Goal: Check status: Check status

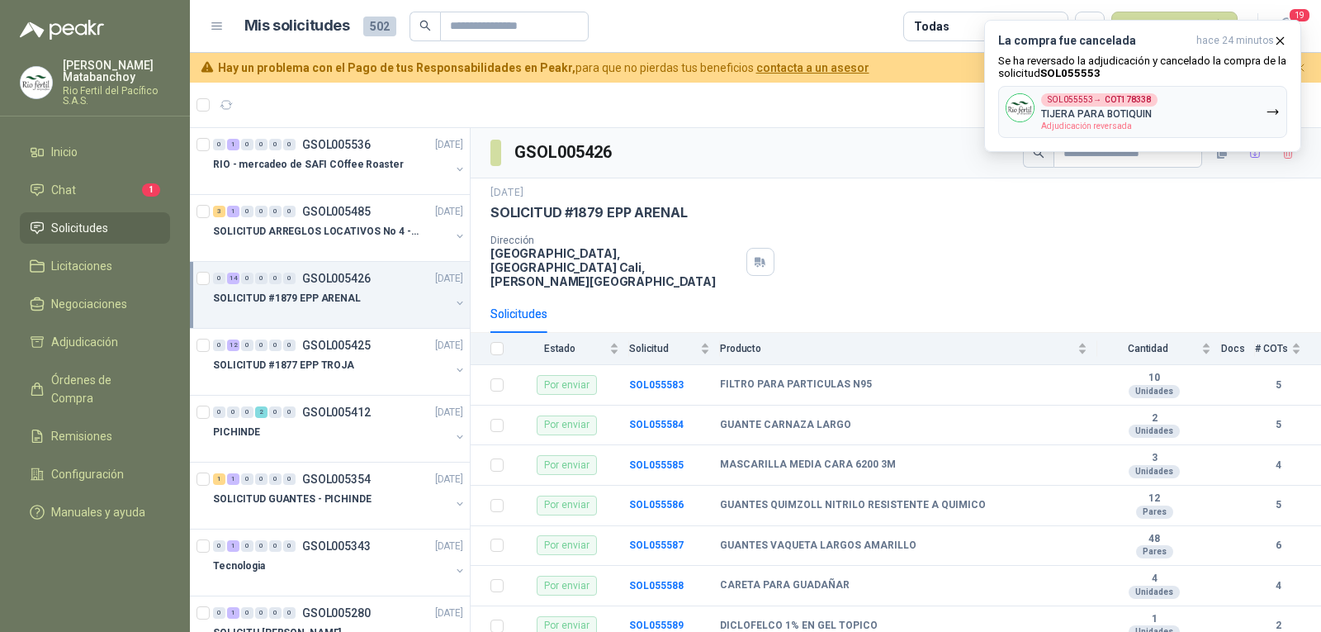
click at [532, 18] on input "text" at bounding box center [508, 26] width 116 height 28
type input "****"
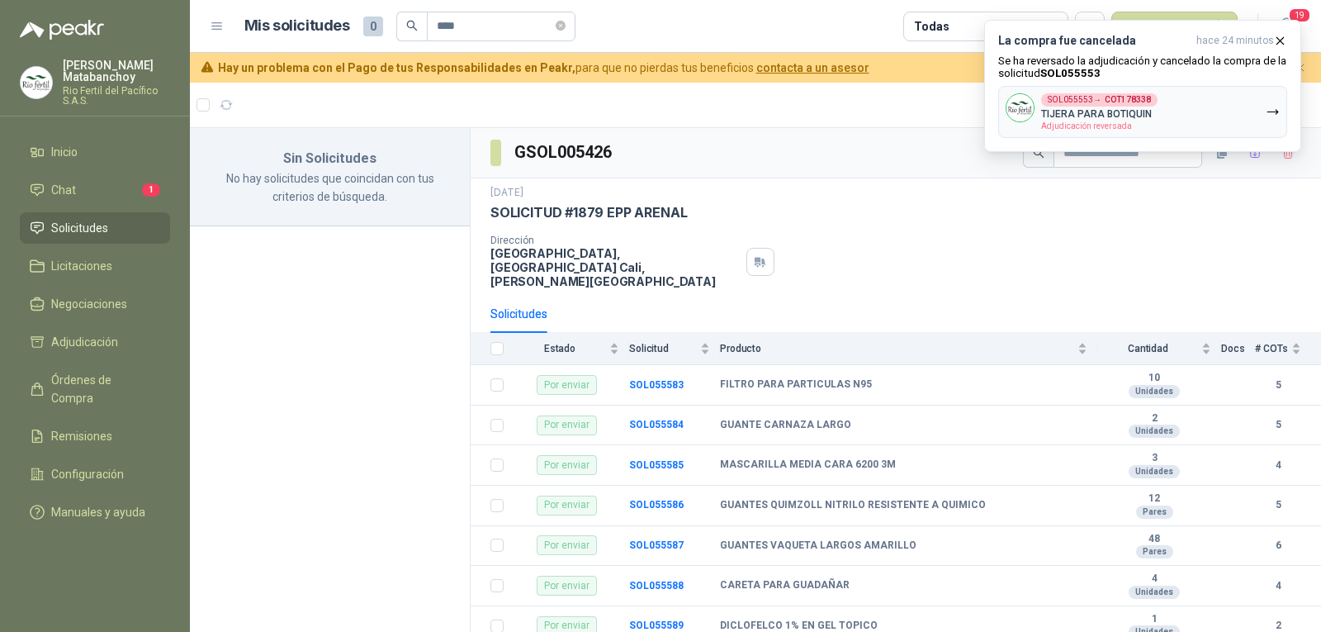
drag, startPoint x: 476, startPoint y: 26, endPoint x: 376, endPoint y: 36, distance: 100.4
click at [376, 36] on div "Mis solicitudes 0 ****" at bounding box center [409, 27] width 331 height 30
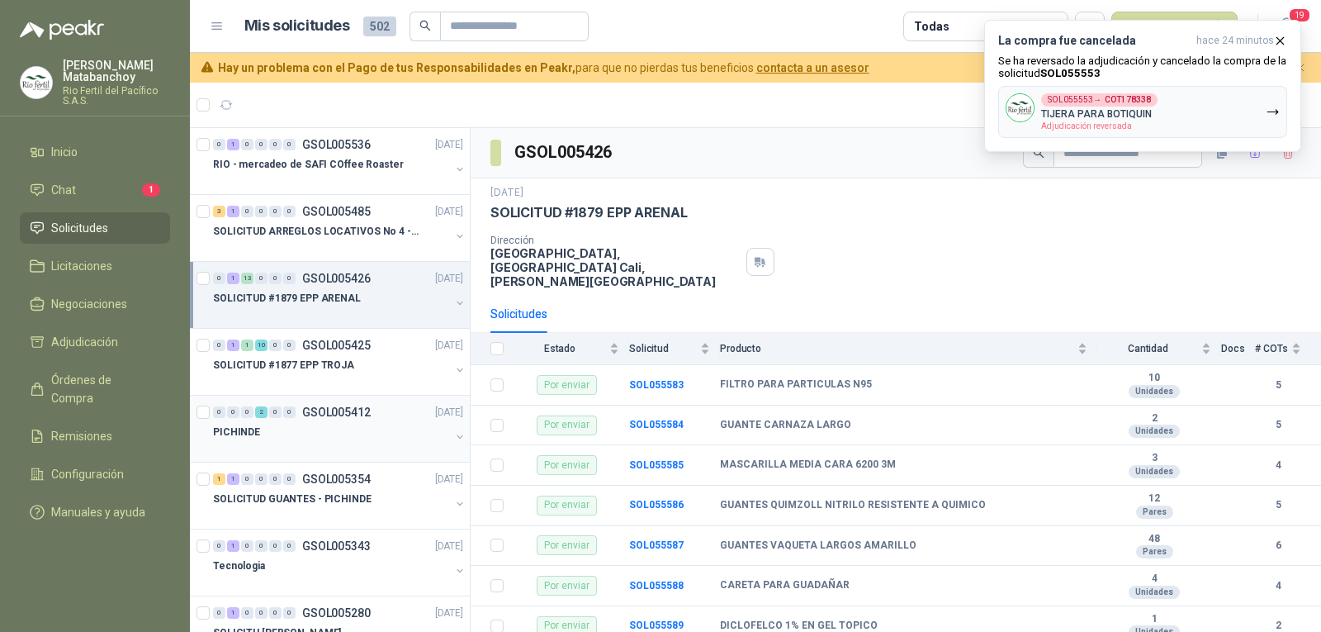
click at [330, 414] on p "GSOL005412" at bounding box center [336, 412] width 69 height 12
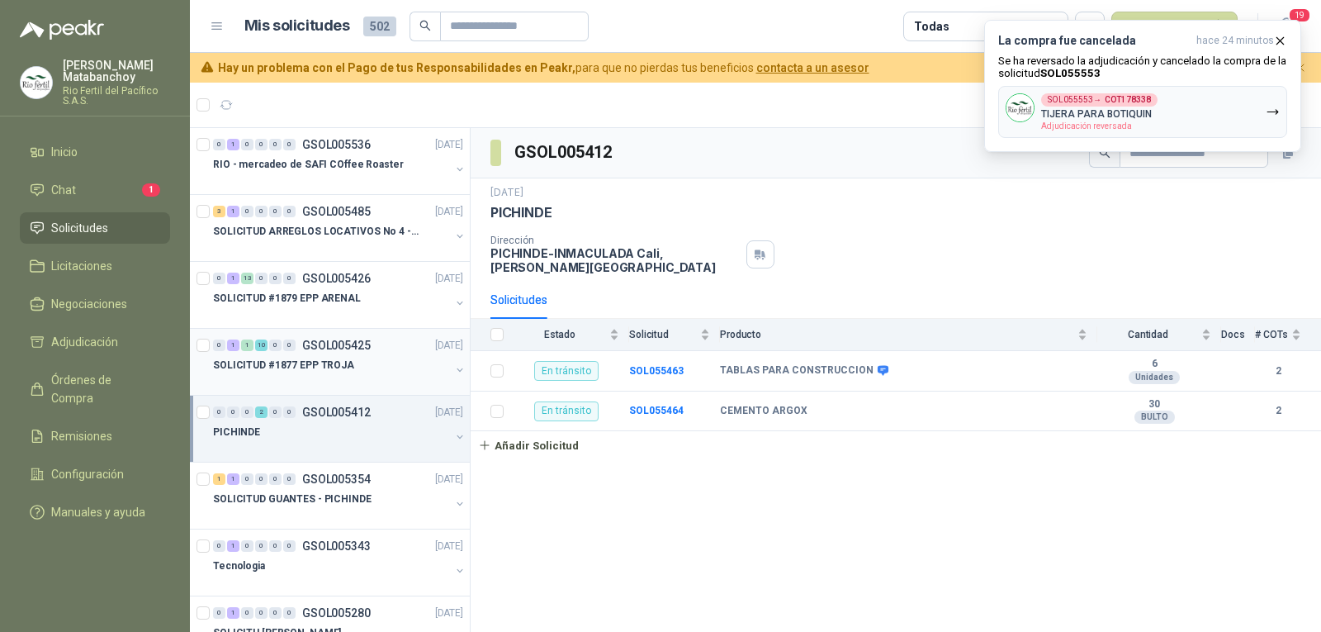
click at [340, 368] on p "SOLICITUD #1877 EPP TROJA" at bounding box center [283, 365] width 141 height 16
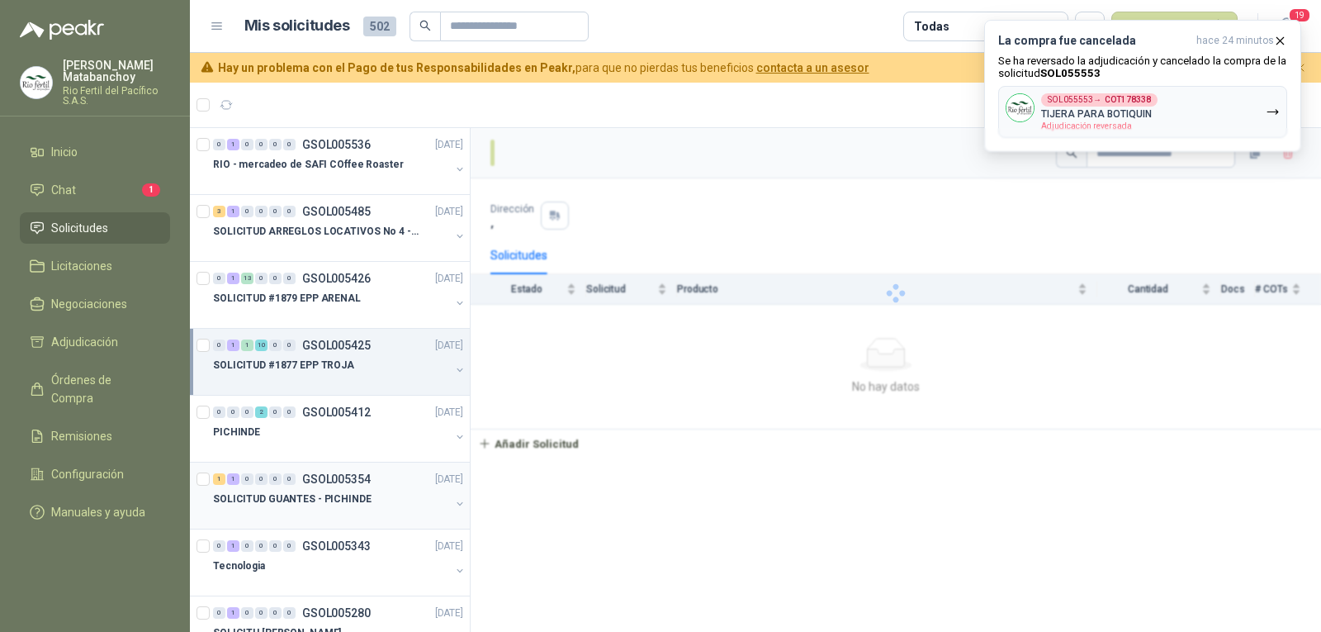
click at [351, 462] on div "1 1 0 0 0 0 GSOL005354 [DATE] SOLICITUD GUANTES - PICHINDE" at bounding box center [330, 495] width 280 height 67
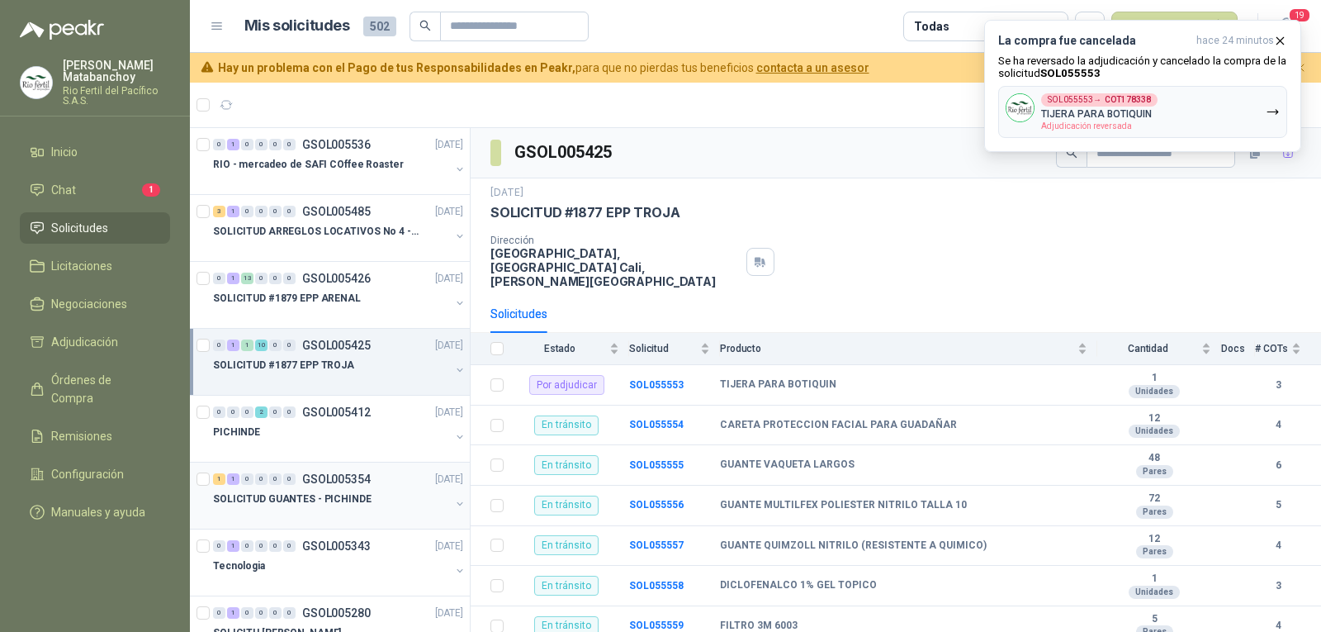
click at [338, 480] on p "GSOL005354" at bounding box center [336, 479] width 69 height 12
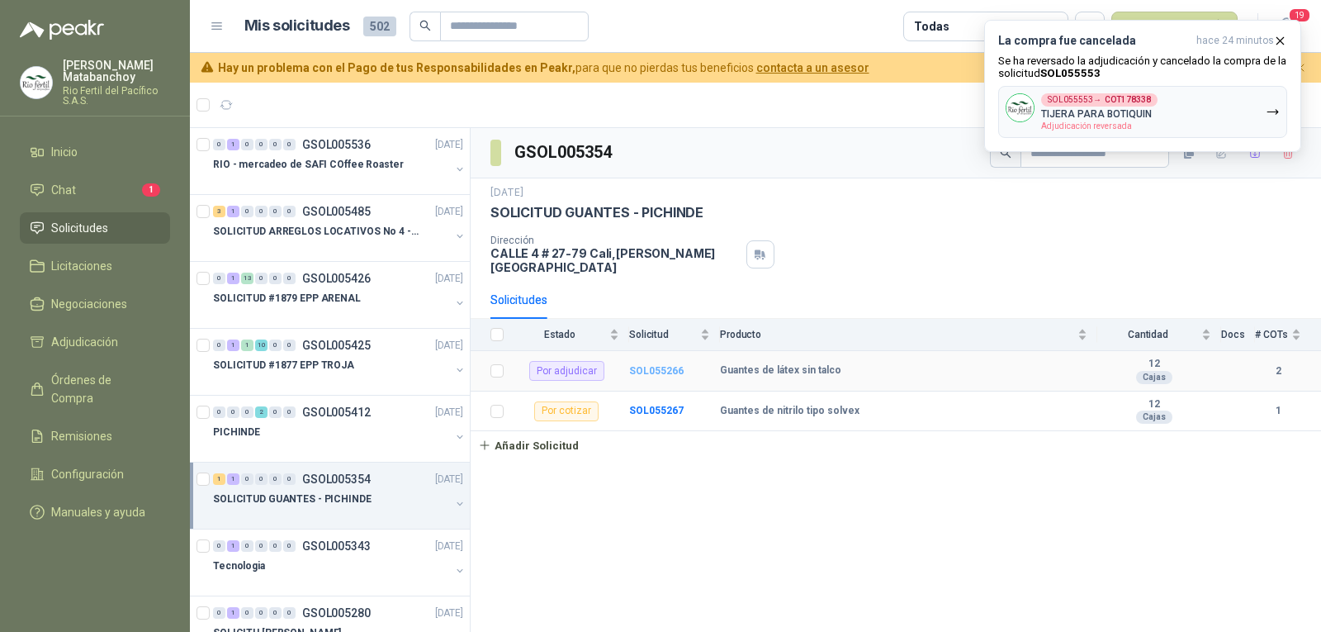
click at [654, 365] on b "SOL055266" at bounding box center [656, 371] width 54 height 12
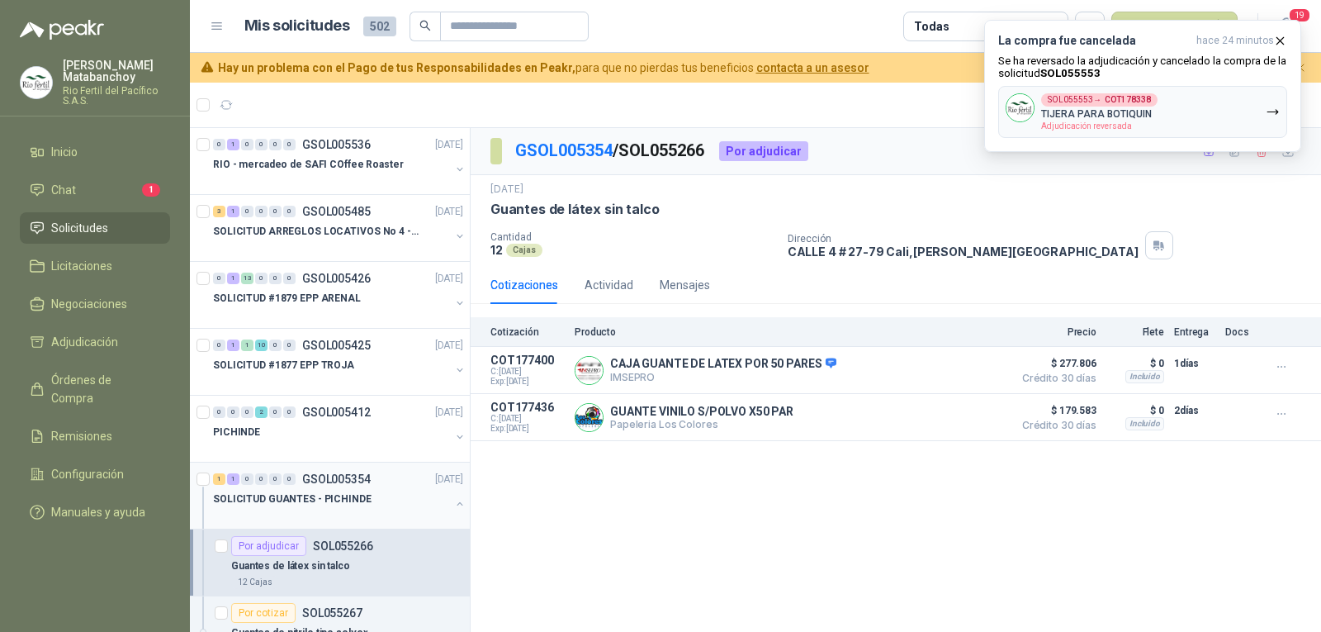
click at [453, 504] on button "button" at bounding box center [459, 503] width 13 height 13
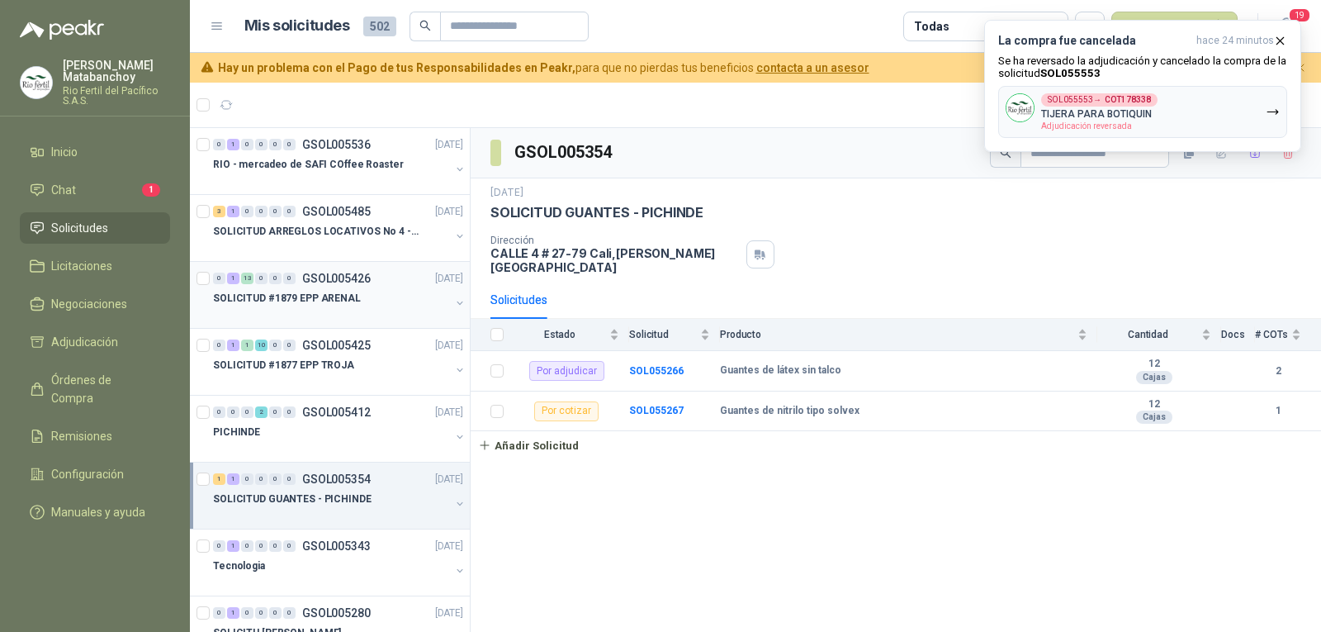
click at [375, 317] on div at bounding box center [331, 314] width 237 height 13
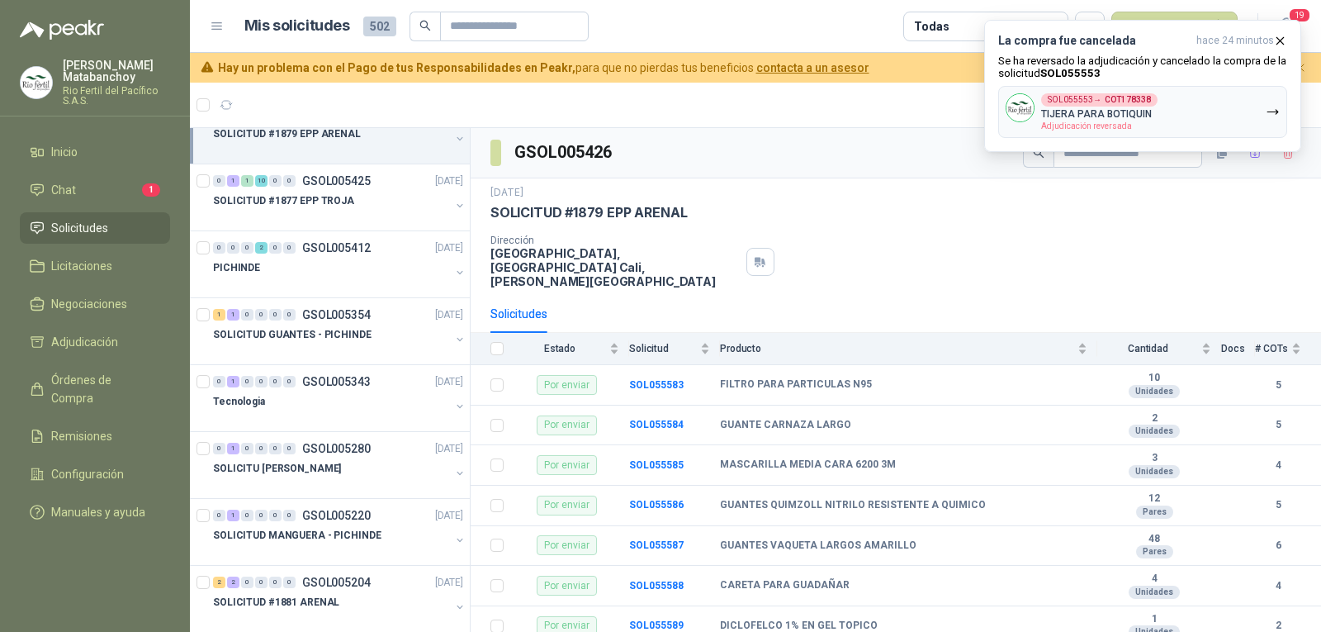
scroll to position [165, 0]
click at [372, 188] on div "0 1 1 10 0 0 GSOL005425 [DATE]" at bounding box center [339, 180] width 253 height 20
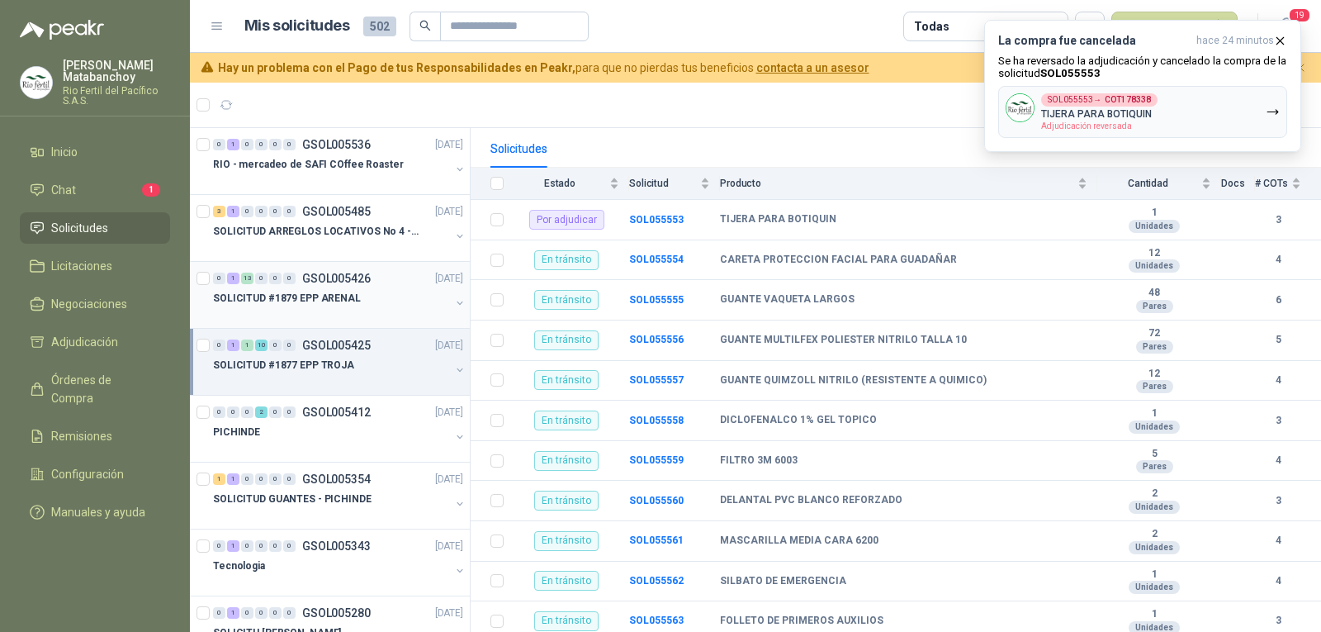
click at [313, 287] on div "0 1 13 0 0 0 GSOL005426 [DATE]" at bounding box center [339, 278] width 253 height 20
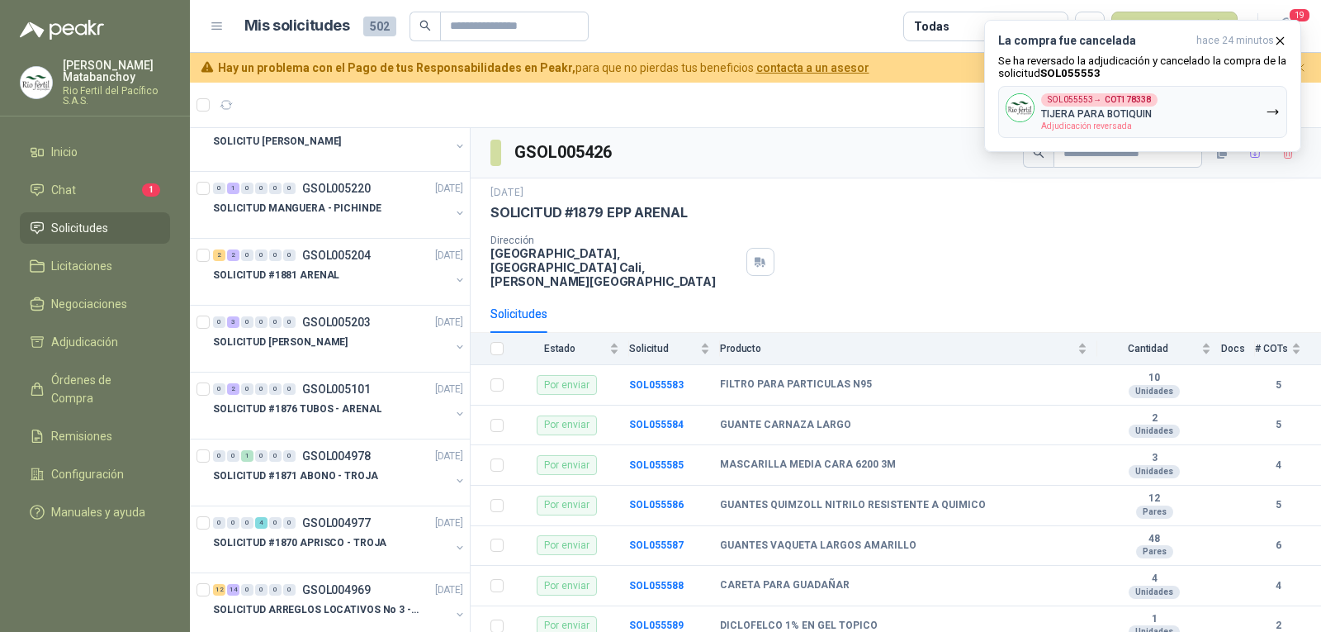
scroll to position [495, 0]
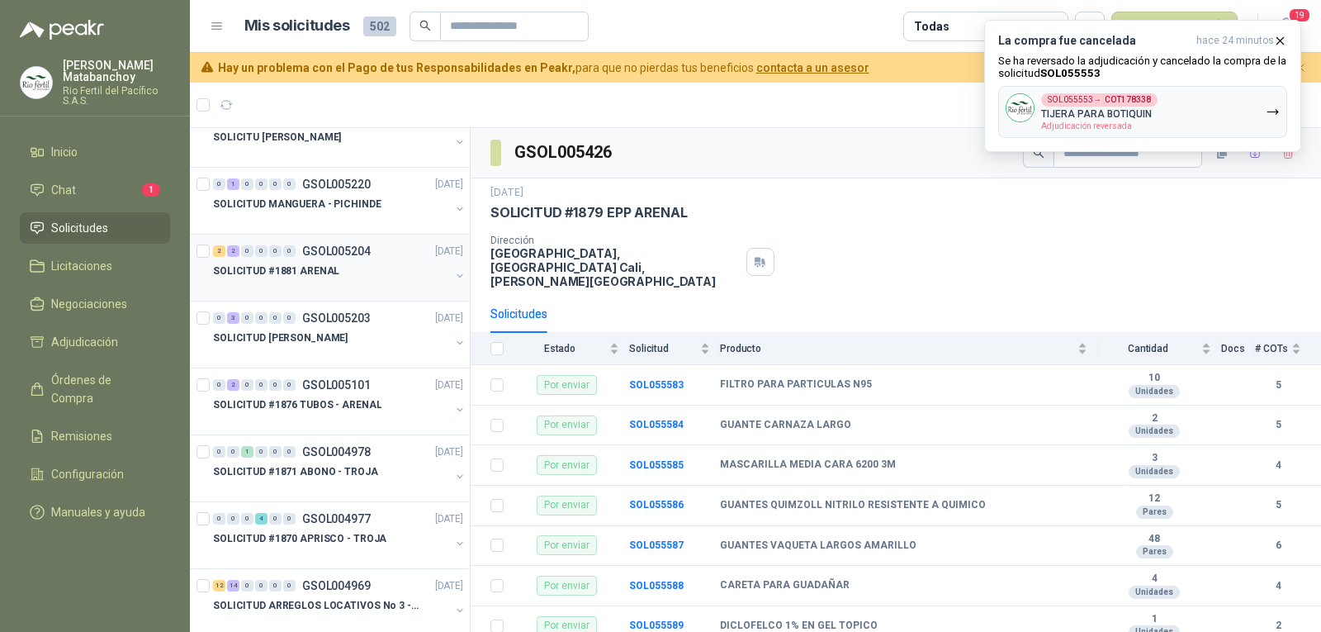
click at [343, 271] on div "SOLICITUD #1881 ARENAL" at bounding box center [331, 271] width 237 height 20
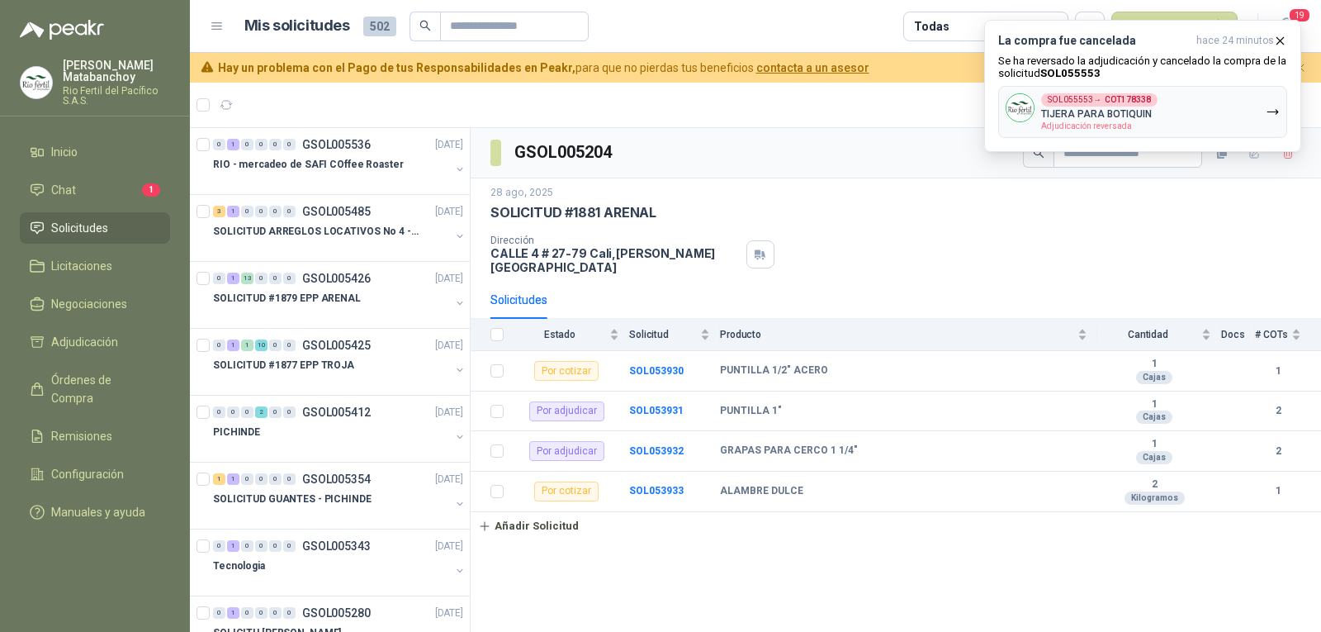
click at [478, 44] on header "Mis solicitudes 502 Todas Nueva solicitud 19" at bounding box center [755, 26] width 1131 height 53
click at [476, 38] on input "text" at bounding box center [508, 26] width 116 height 28
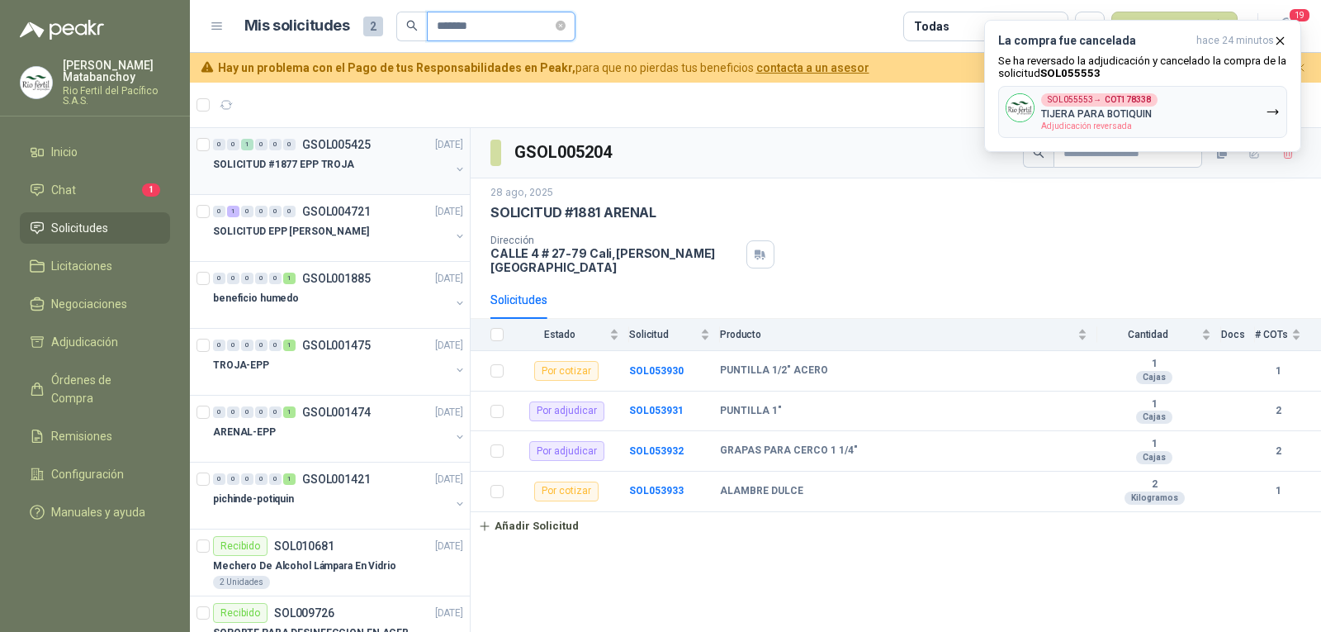
type input "*******"
click at [361, 173] on div "SOLICITUD #1877 EPP TROJA" at bounding box center [331, 164] width 237 height 20
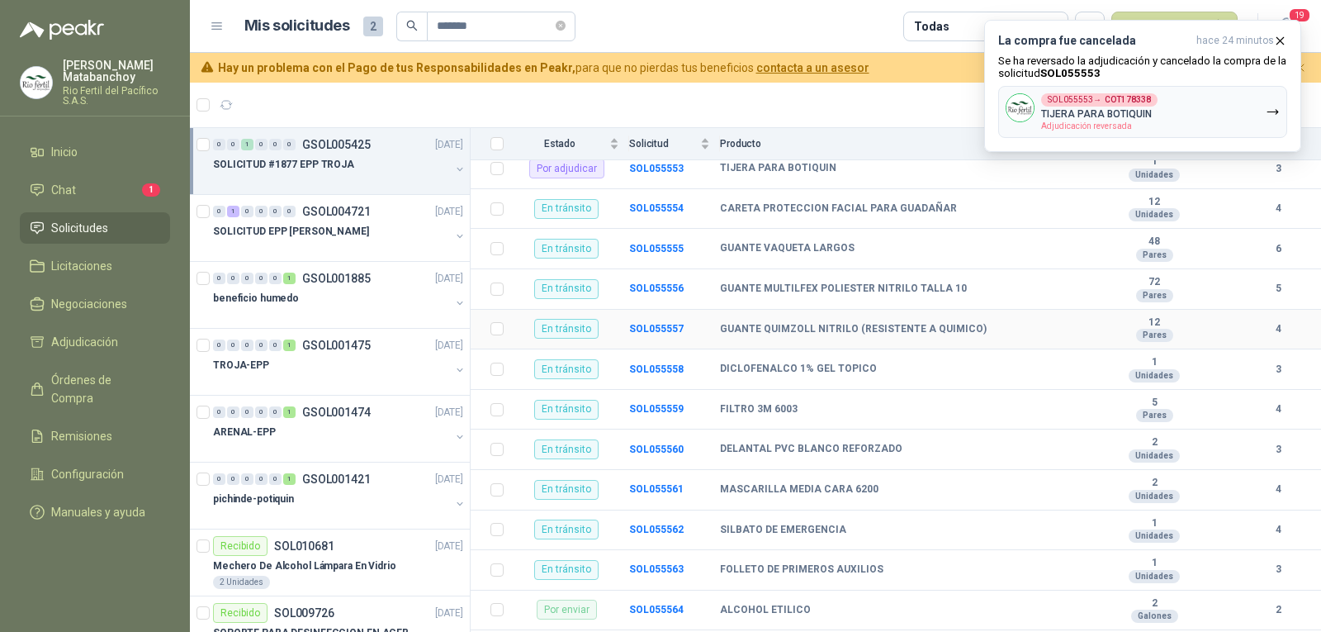
scroll to position [224, 0]
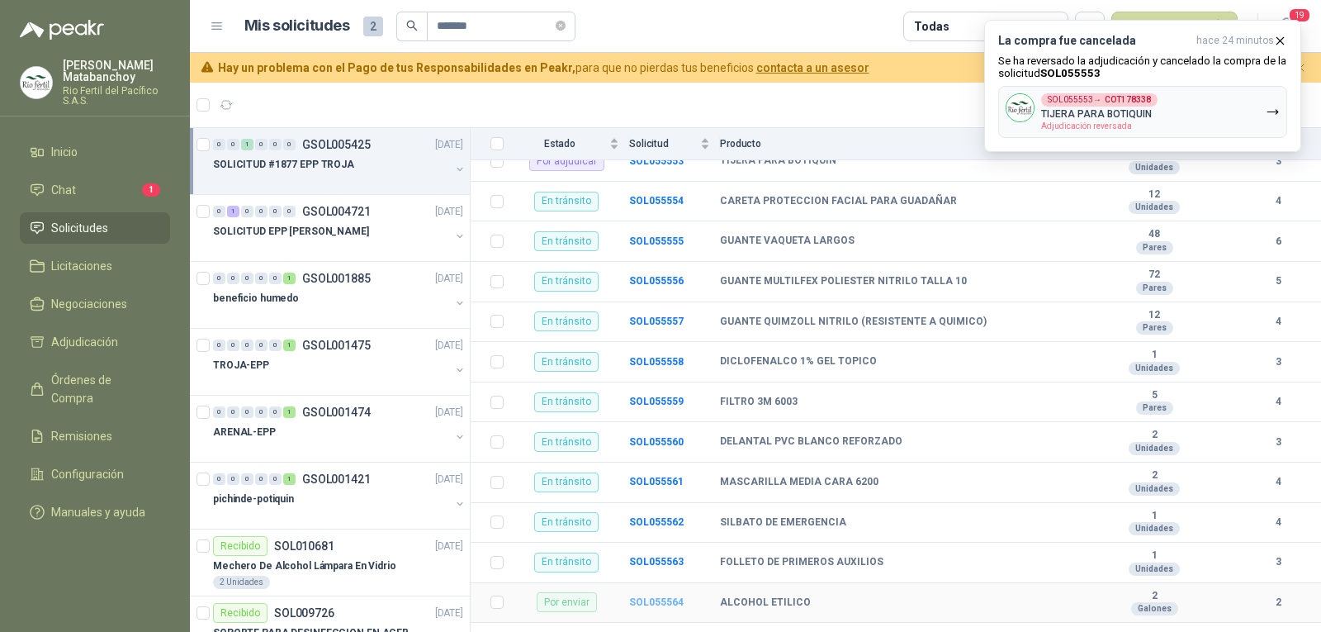
click at [673, 596] on b "SOL055564" at bounding box center [656, 602] width 54 height 12
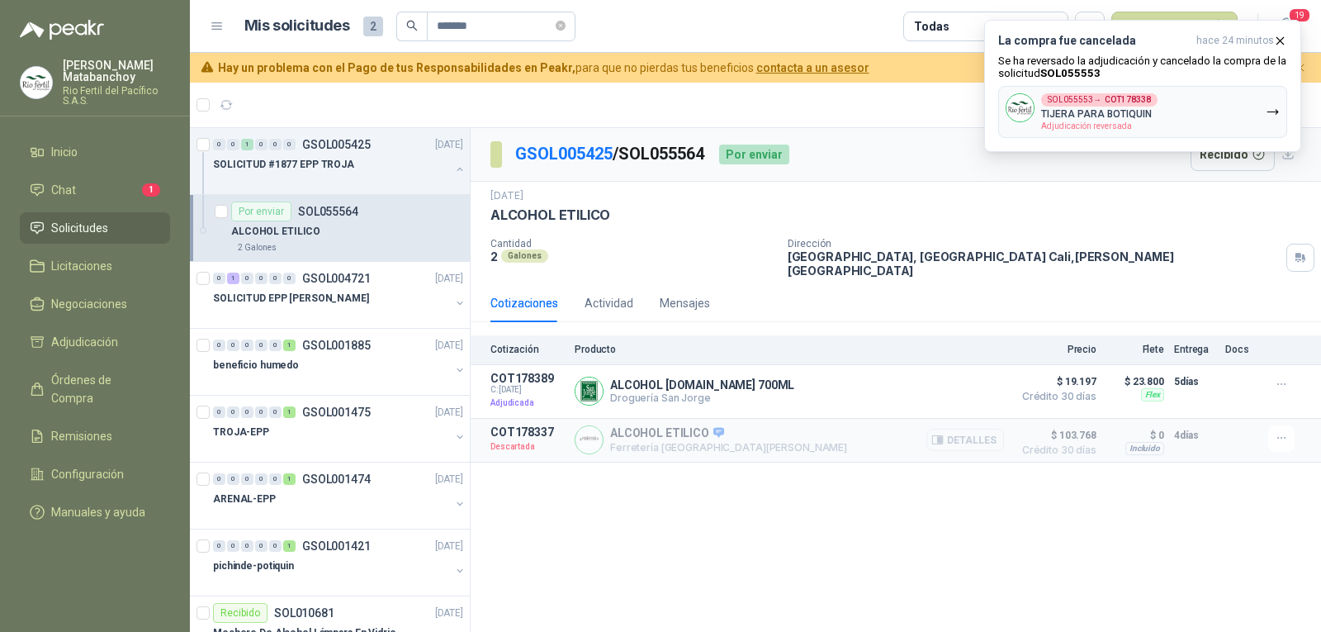
click at [944, 433] on icon "button" at bounding box center [937, 439] width 12 height 12
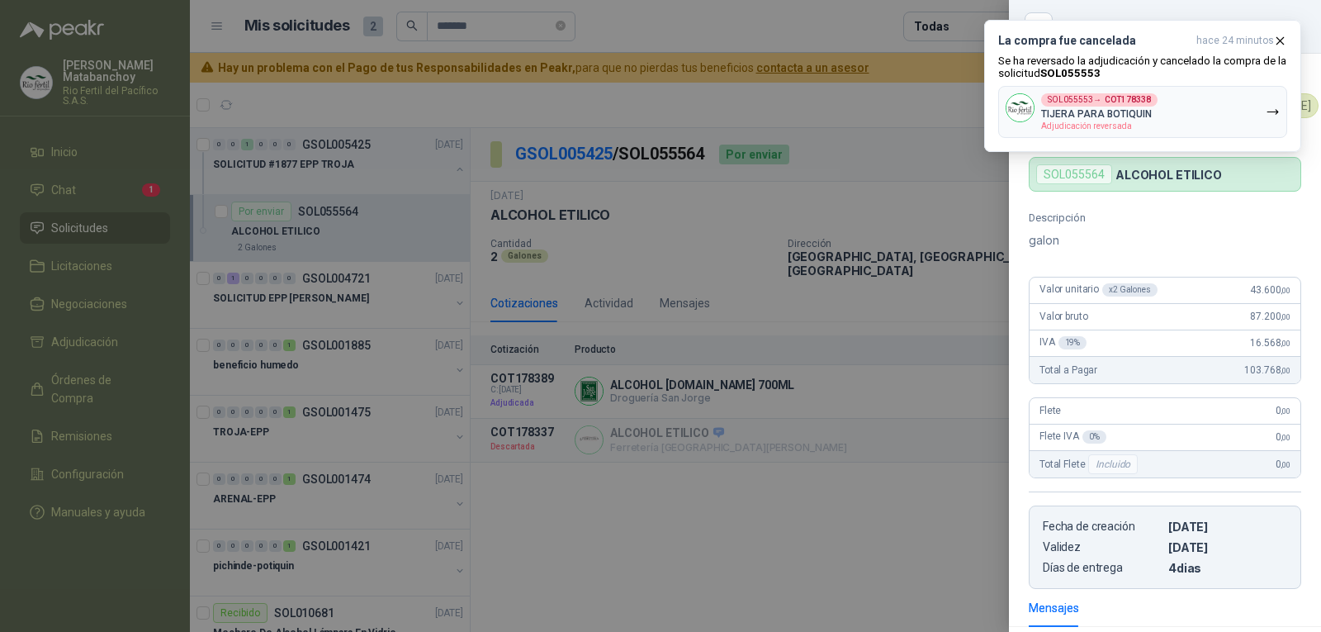
drag, startPoint x: 510, startPoint y: 499, endPoint x: 572, endPoint y: 443, distance: 83.0
click at [513, 498] on div at bounding box center [660, 316] width 1321 height 632
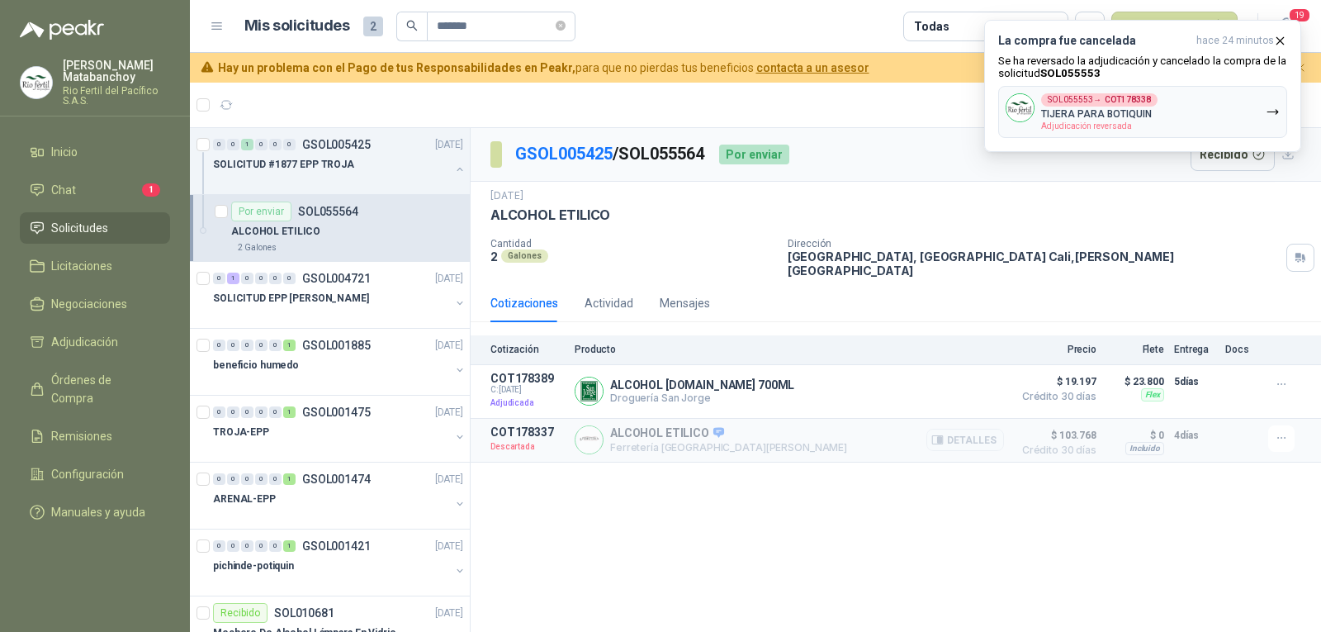
click at [640, 428] on p "ALCOHOL ETILICO" at bounding box center [728, 433] width 237 height 15
copy p "ALCOHOL ETILICO"
click at [741, 246] on p "Cantidad" at bounding box center [632, 244] width 284 height 12
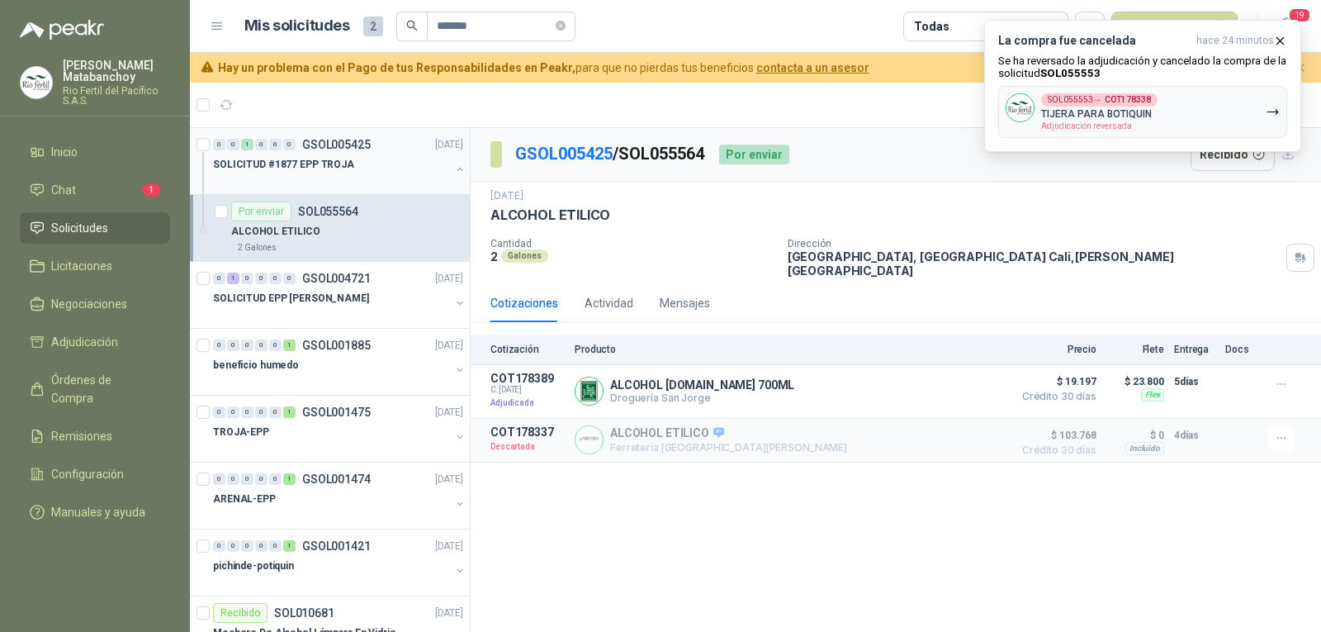
click at [453, 165] on button "button" at bounding box center [459, 169] width 13 height 13
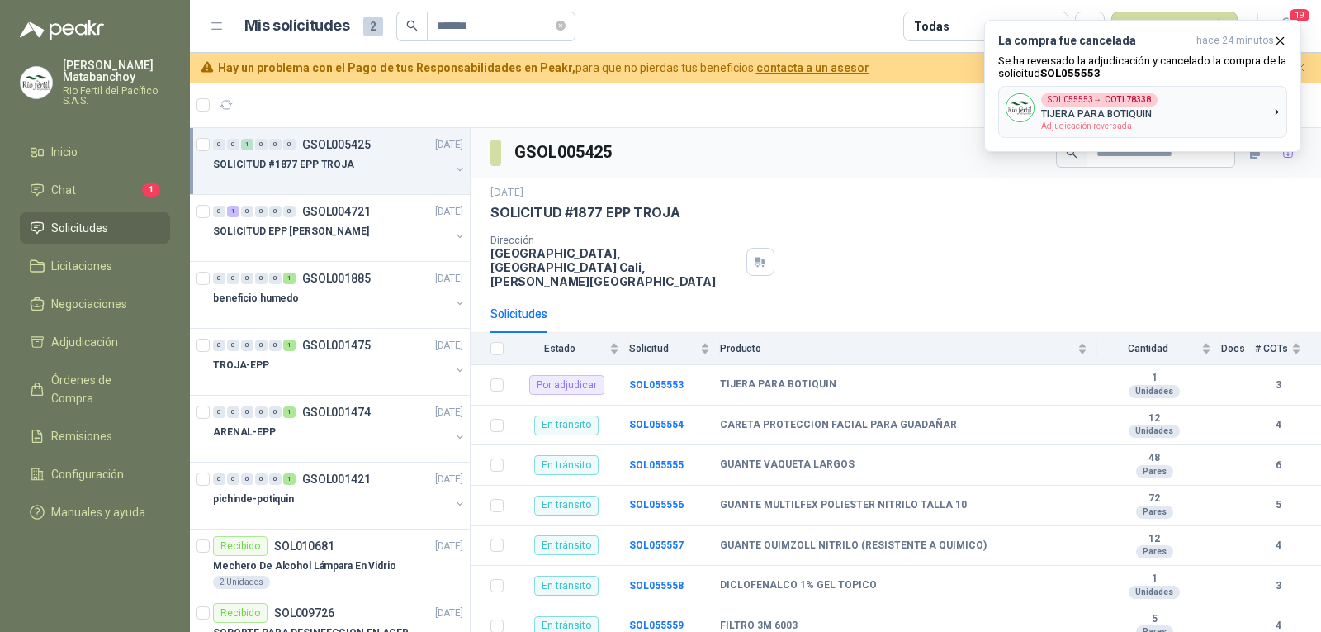
click at [106, 225] on span "Solicitudes" at bounding box center [79, 228] width 57 height 18
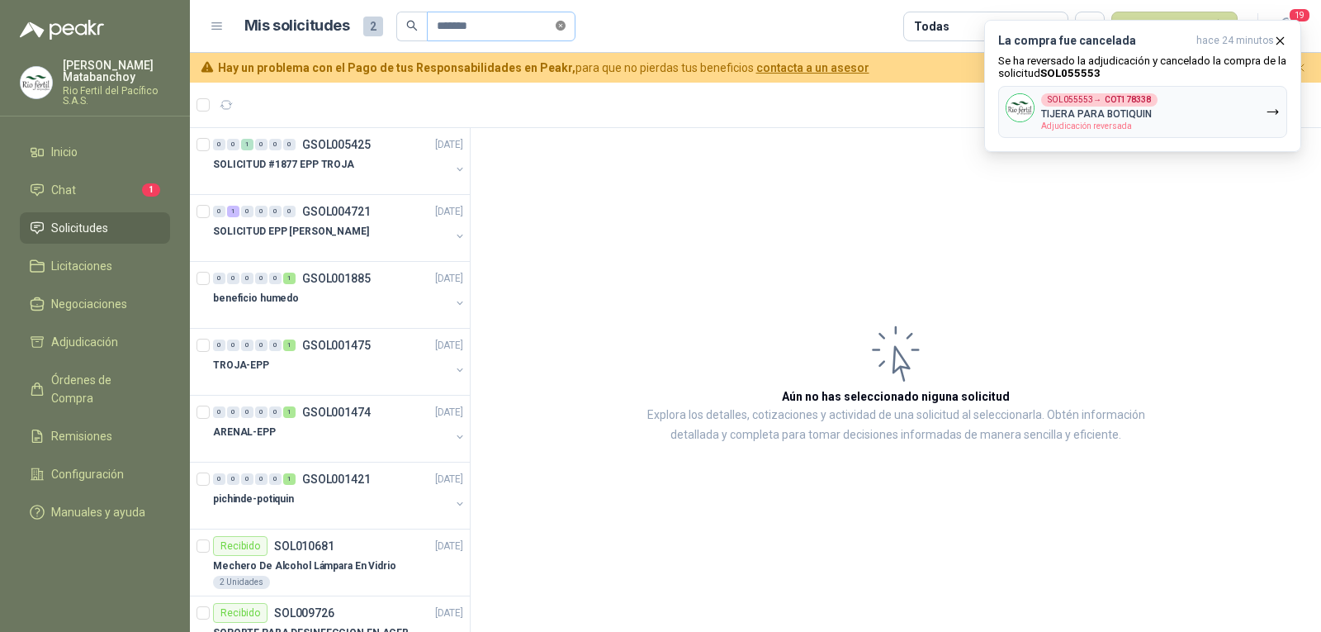
click at [565, 25] on icon "close-circle" at bounding box center [561, 26] width 10 height 10
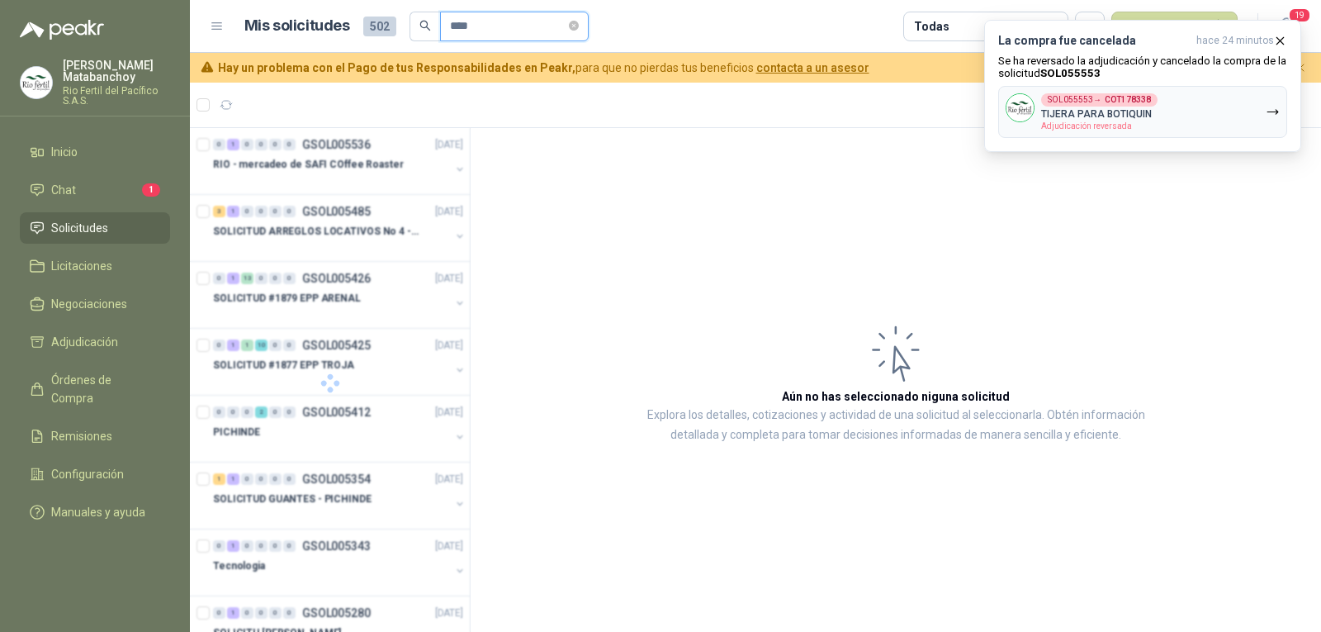
paste input "******"
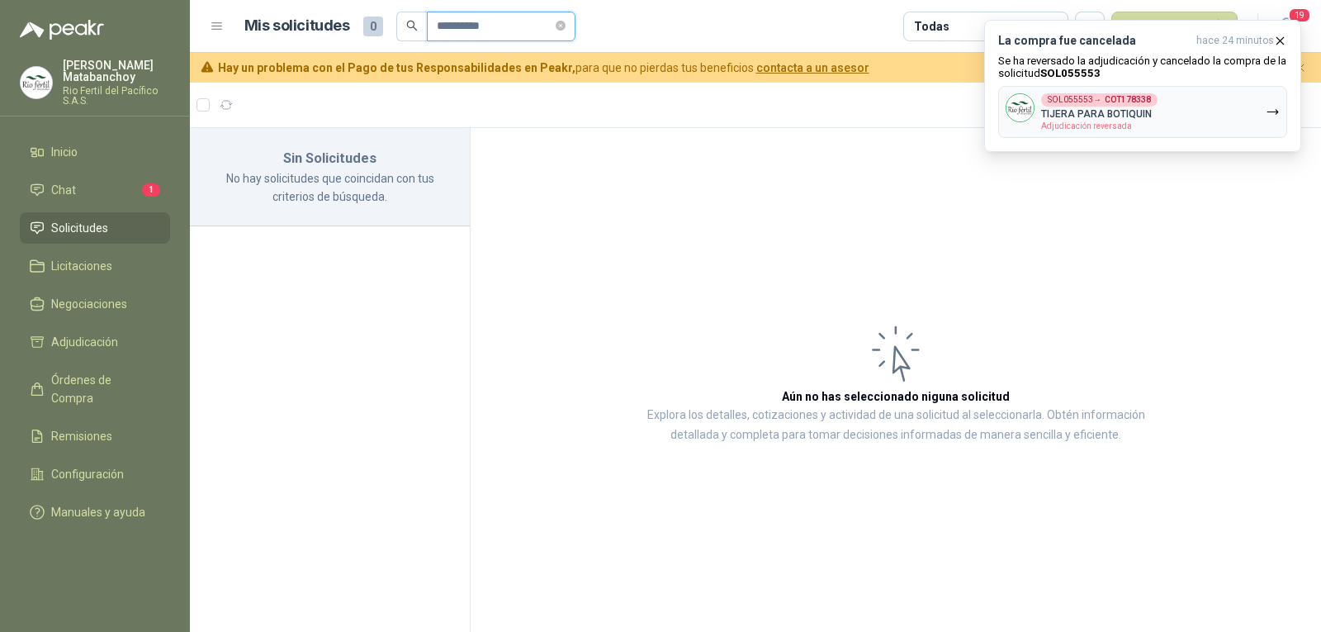
click at [464, 29] on input "**********" at bounding box center [495, 26] width 116 height 28
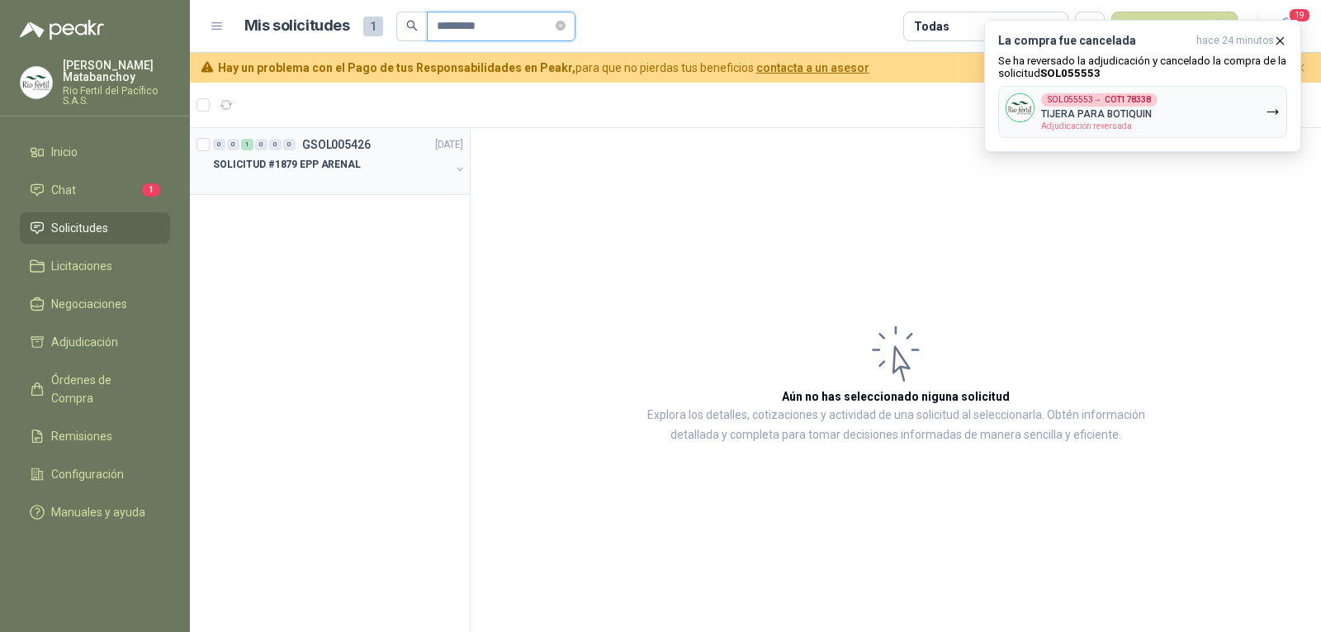
type input "*********"
click at [285, 174] on div at bounding box center [331, 180] width 237 height 13
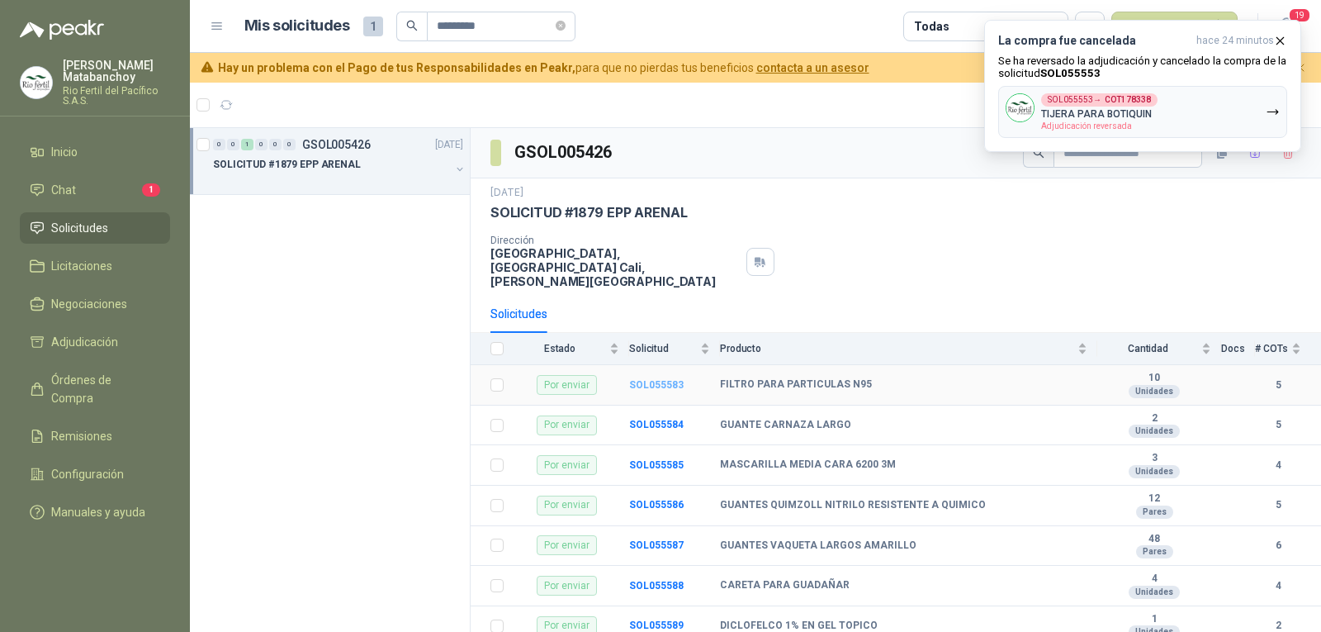
click at [657, 379] on b "SOL055583" at bounding box center [656, 385] width 54 height 12
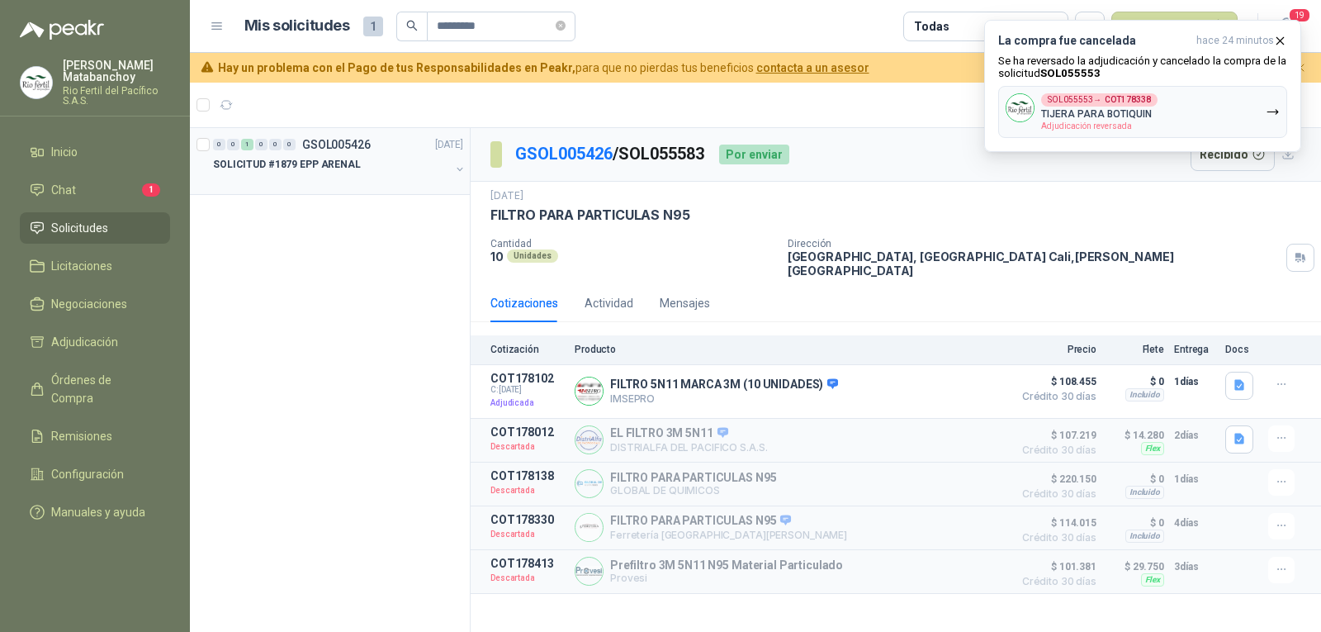
click at [358, 154] on div "SOLICITUD #1879 EPP ARENAL" at bounding box center [331, 164] width 237 height 20
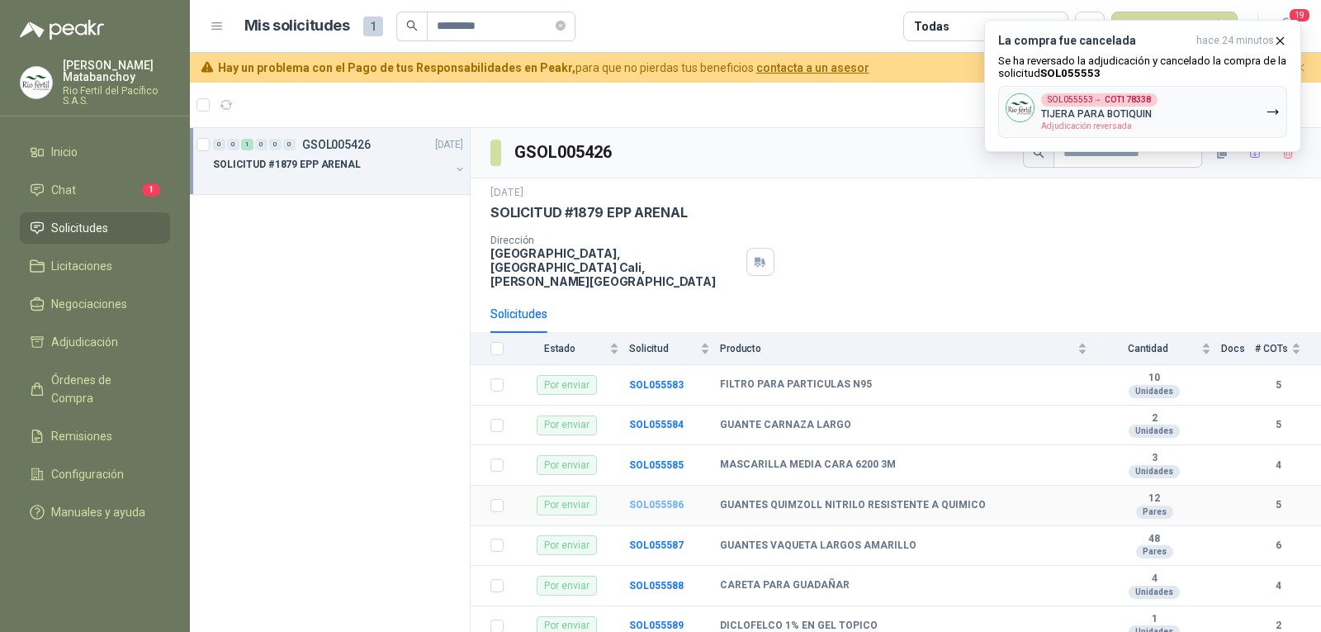
click at [651, 499] on b "SOL055586" at bounding box center [656, 505] width 54 height 12
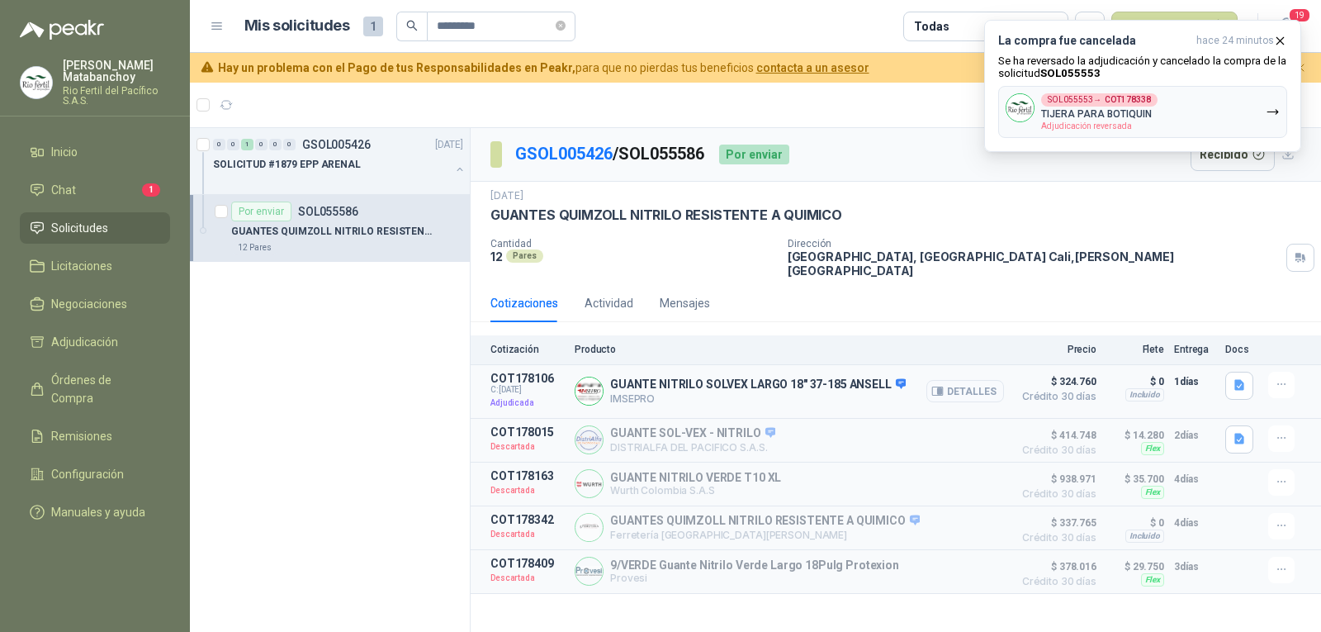
click at [952, 380] on button "Detalles" at bounding box center [965, 391] width 78 height 22
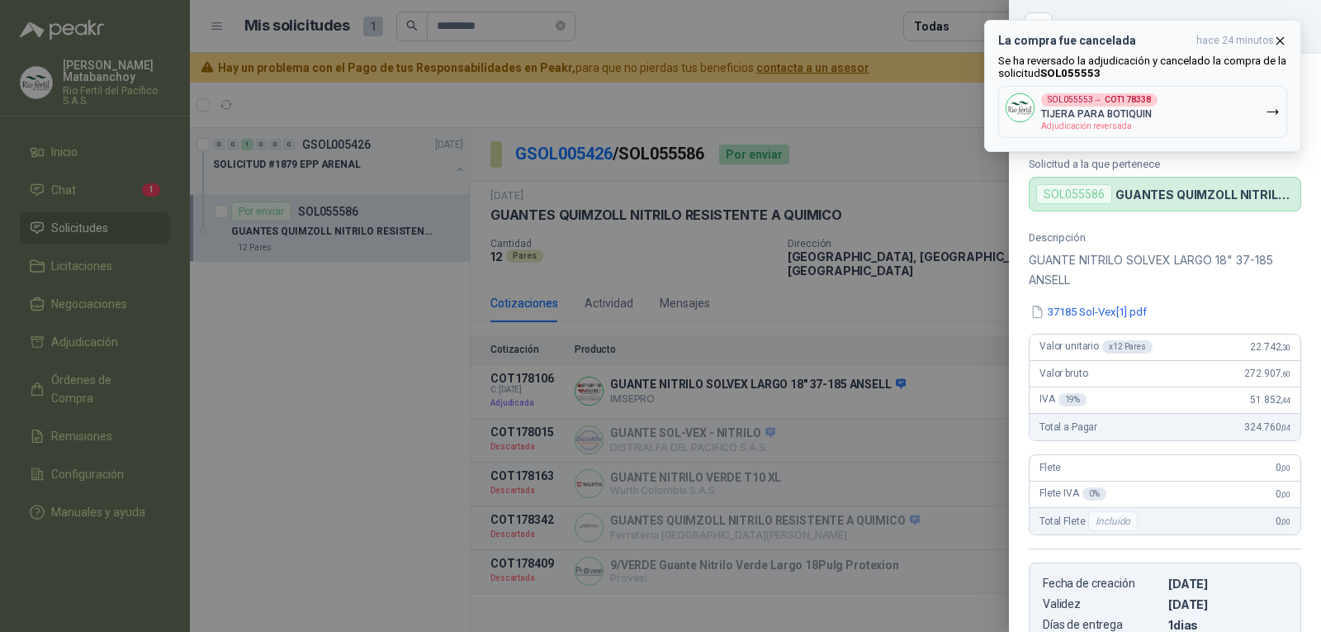
drag, startPoint x: 1277, startPoint y: 40, endPoint x: 1270, endPoint y: 45, distance: 9.4
click at [1277, 40] on icon "button" at bounding box center [1280, 41] width 14 height 14
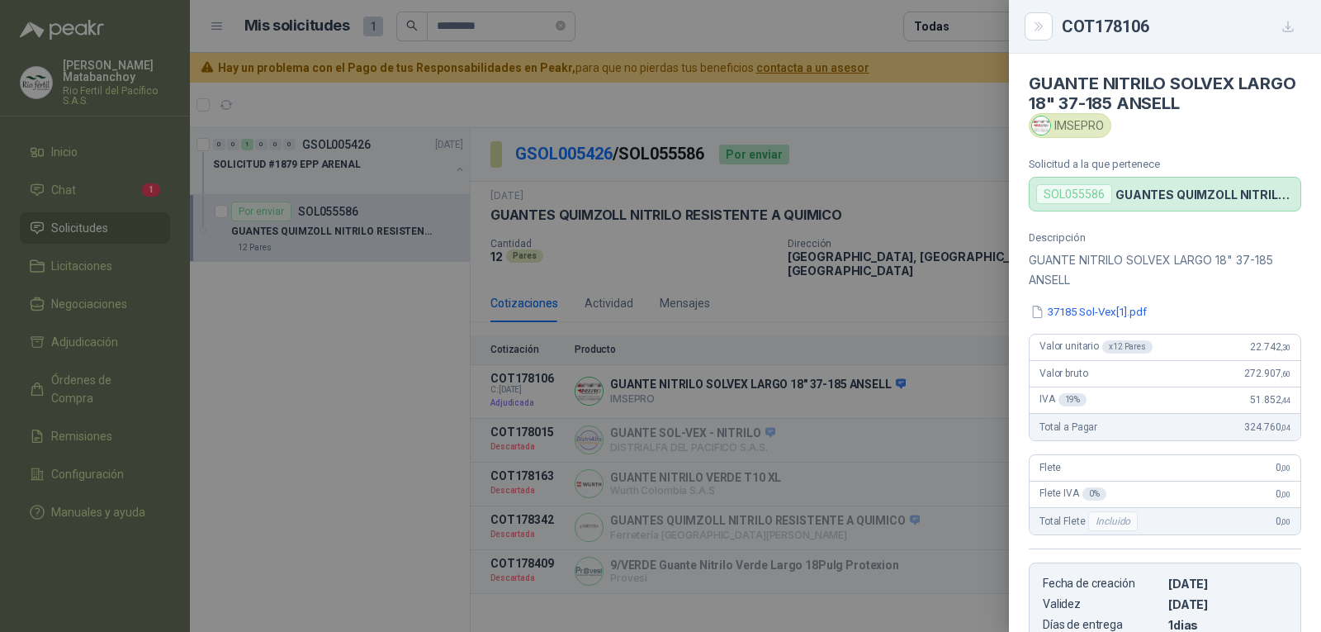
click at [758, 315] on div at bounding box center [660, 316] width 1321 height 632
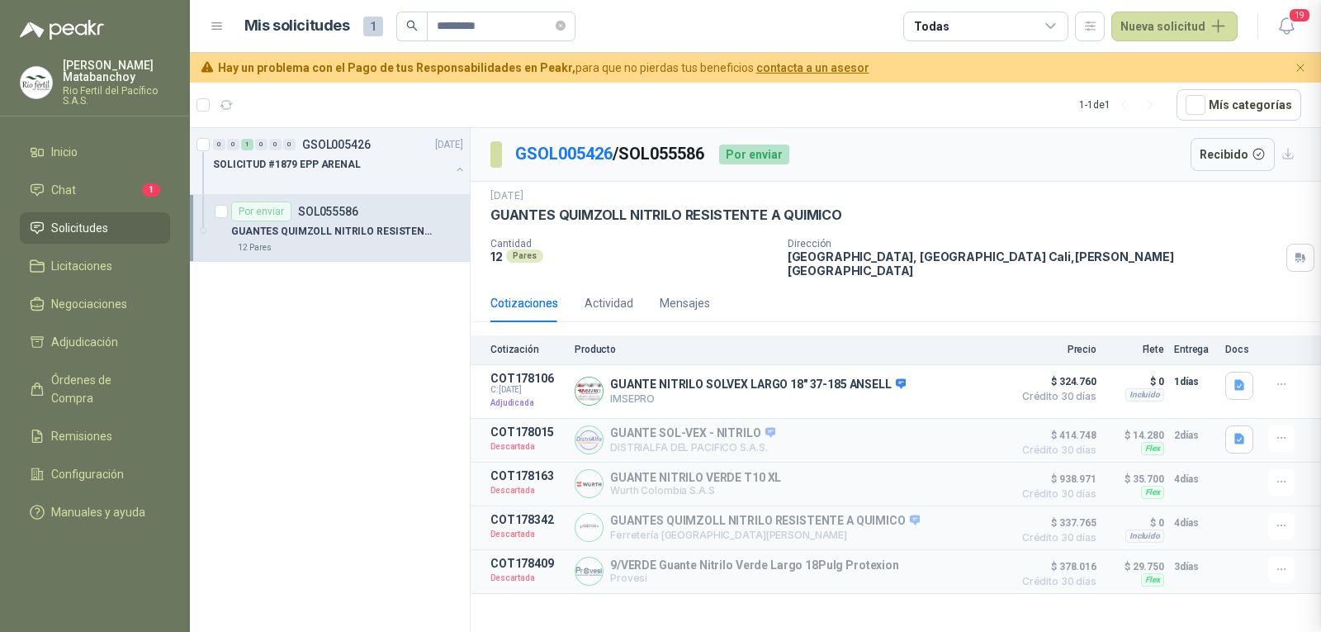
scroll to position [288, 0]
click at [646, 215] on p "GUANTES QUIMZOLL NITRILO RESISTENTE A QUIMICO" at bounding box center [666, 214] width 352 height 17
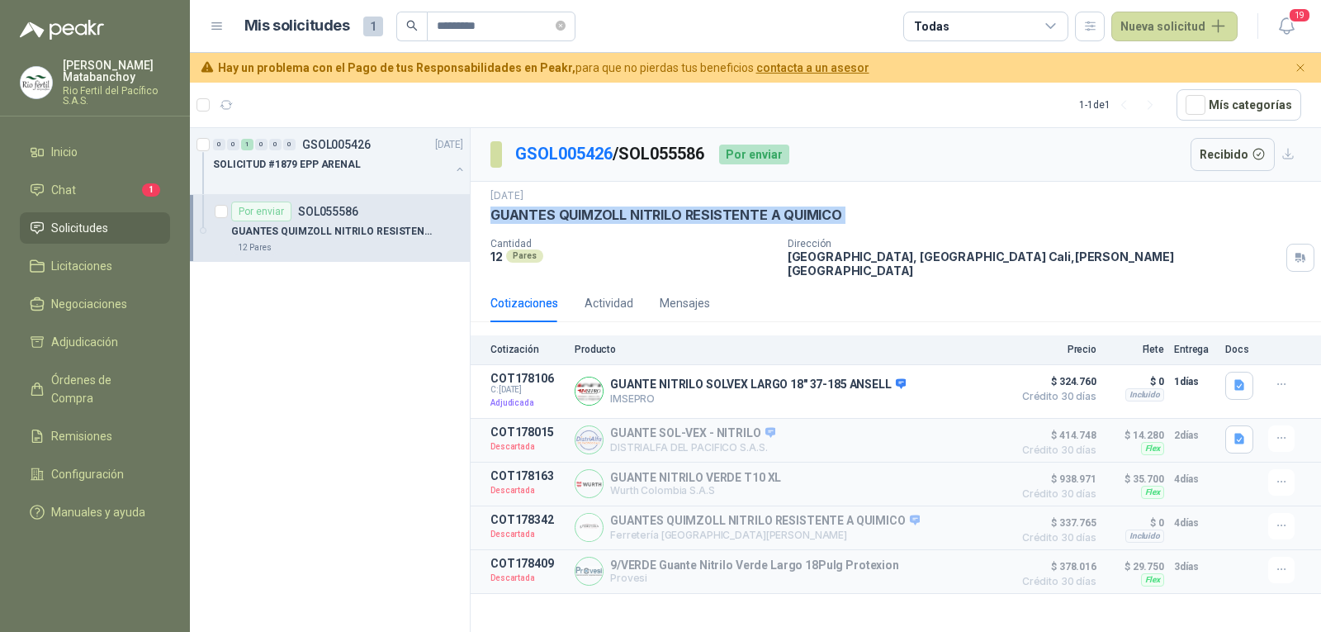
click at [646, 215] on p "GUANTES QUIMZOLL NITRILO RESISTENTE A QUIMICO" at bounding box center [666, 214] width 352 height 17
copy p "GUANTES QUIMZOLL NITRILO RESISTENTE A QUIMICO"
click at [954, 168] on div "GSOL005426 / SOL055586 Por enviar Recibido" at bounding box center [896, 155] width 850 height 54
click at [130, 216] on link "Solicitudes" at bounding box center [95, 227] width 150 height 31
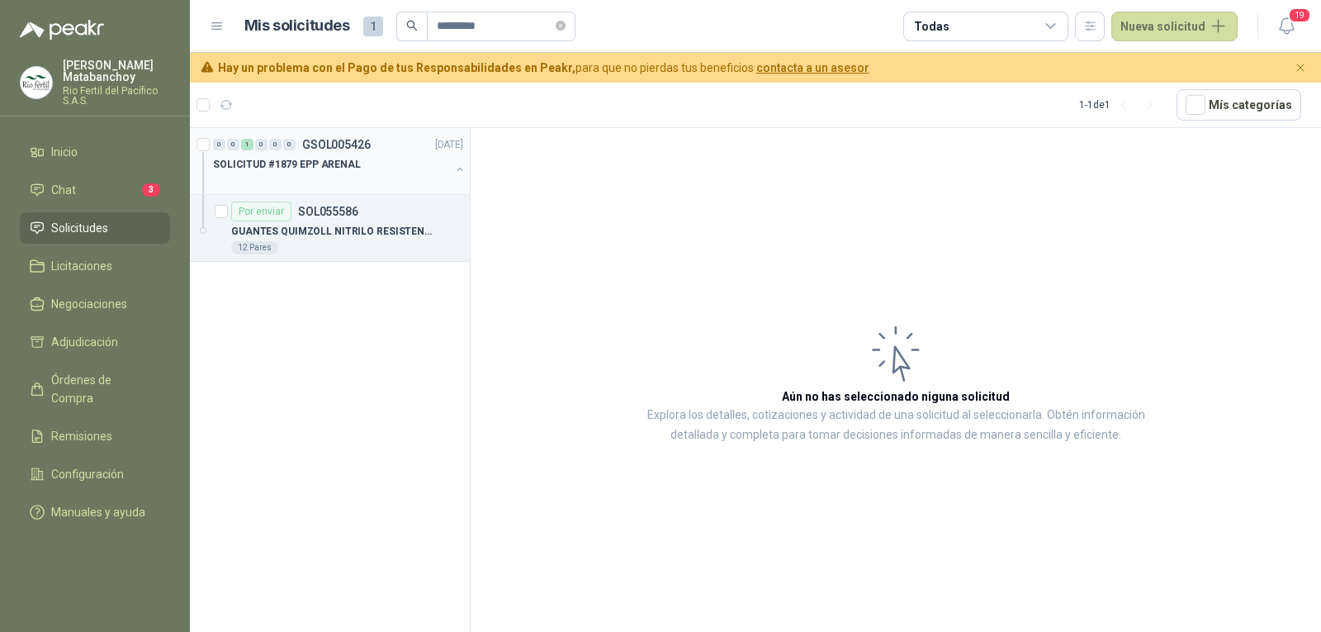
click at [458, 171] on button "button" at bounding box center [459, 169] width 13 height 13
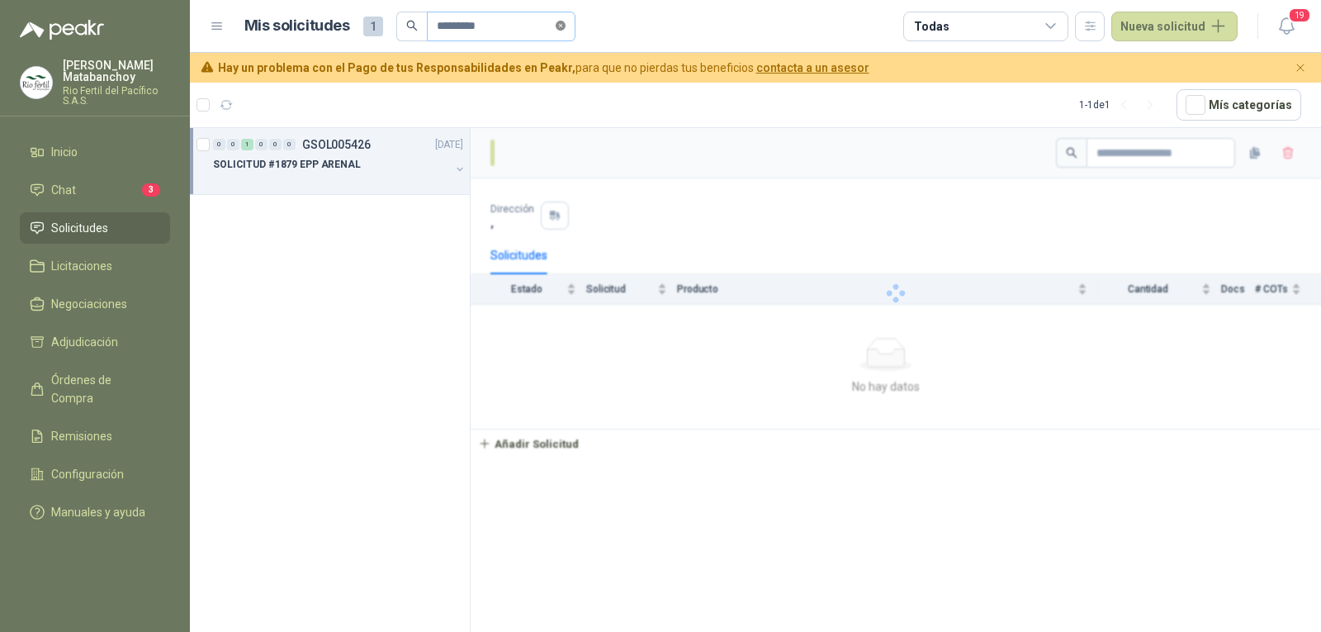
click at [565, 32] on span at bounding box center [561, 26] width 10 height 16
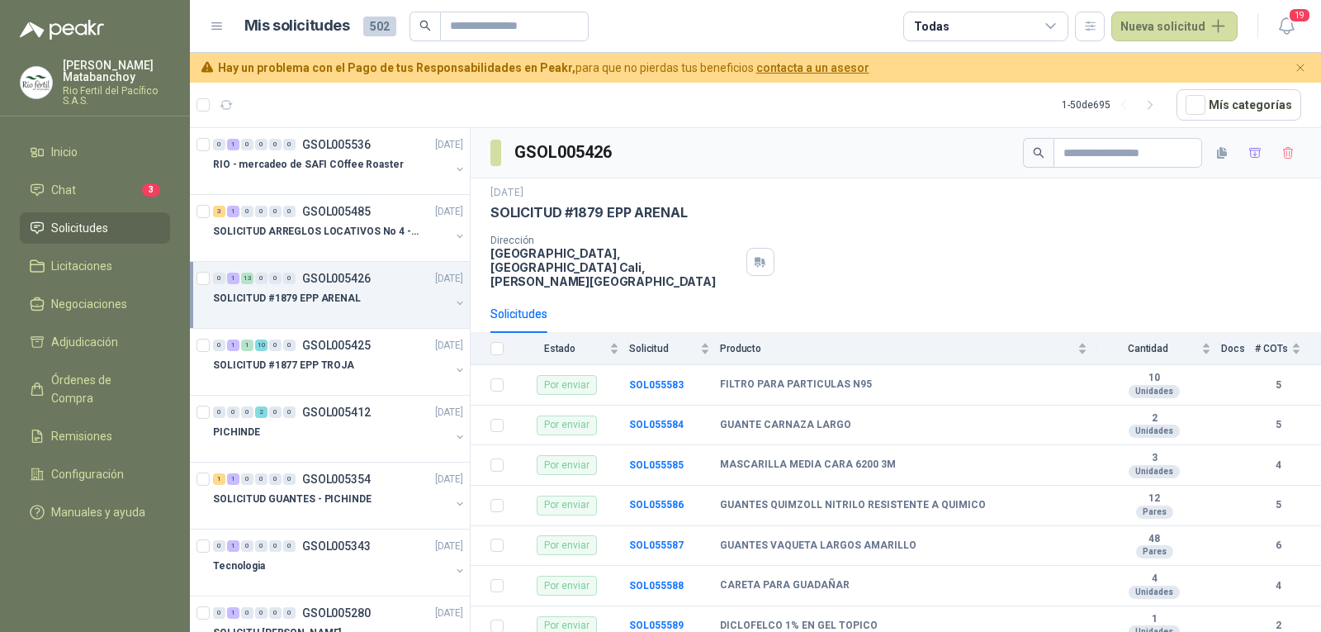
click at [125, 230] on li "Solicitudes" at bounding box center [95, 228] width 130 height 18
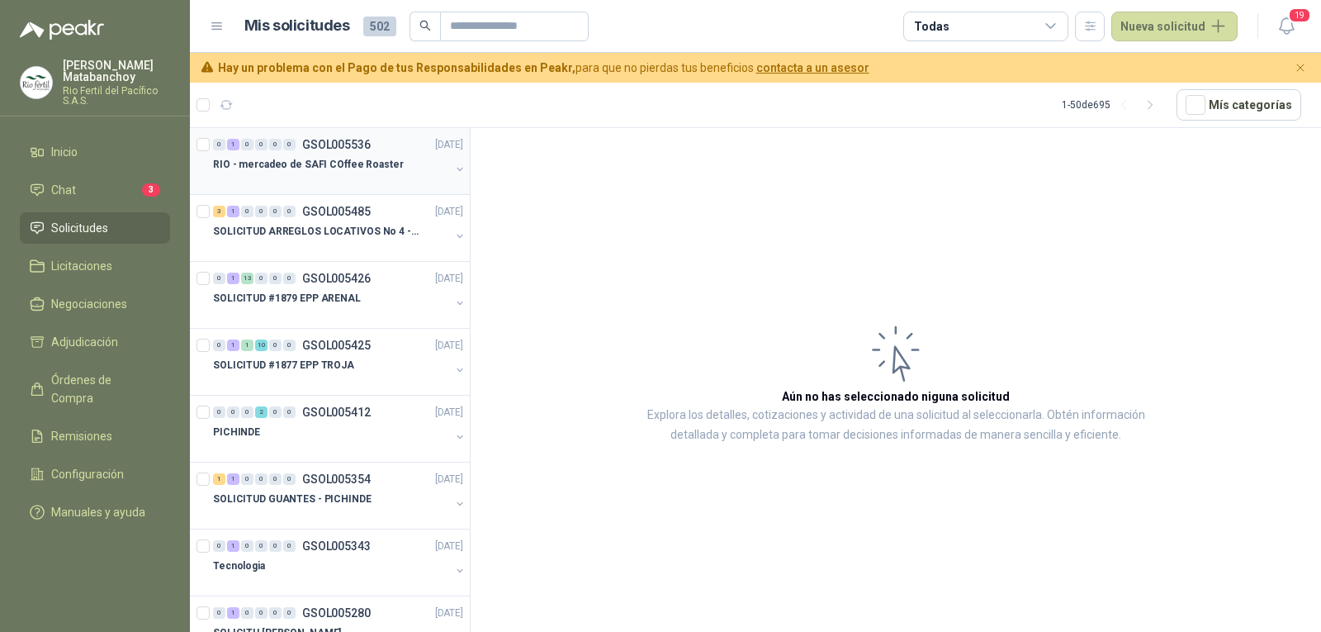
click at [326, 157] on p "RIO - mercadeo de SAFI COffee Roaster" at bounding box center [308, 165] width 191 height 16
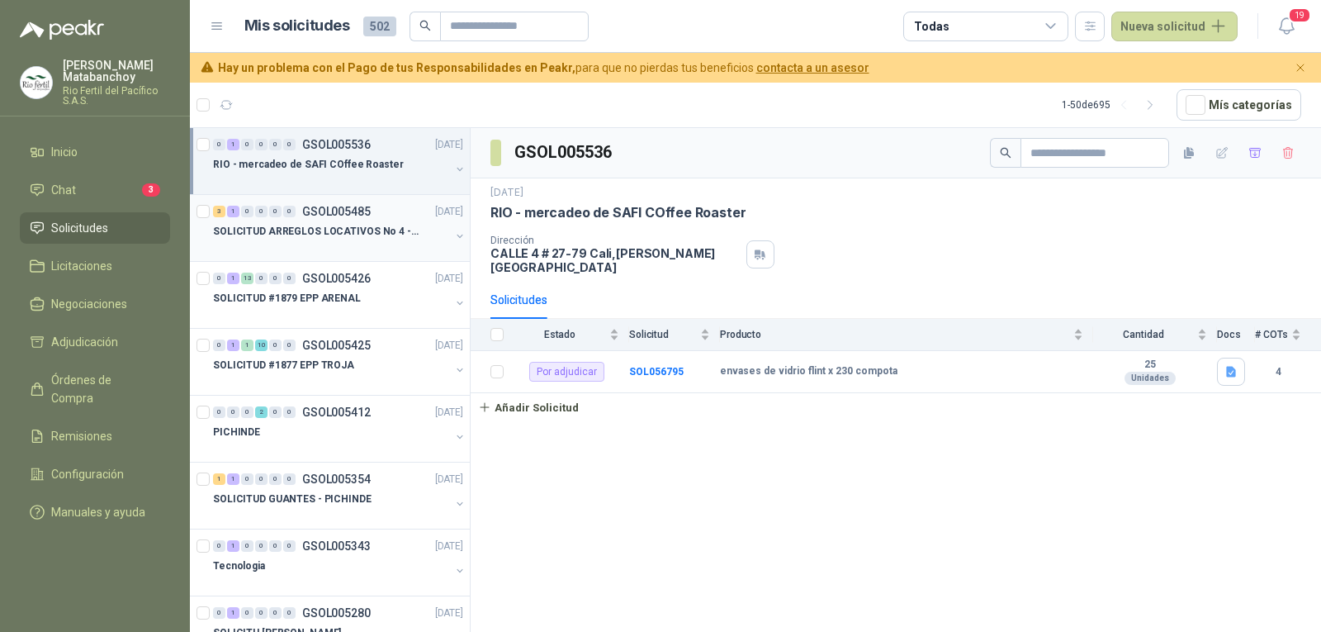
click at [419, 236] on div "SOLICITUD ARREGLOS LOCATIVOS No 4 - PICHINDE" at bounding box center [331, 231] width 237 height 20
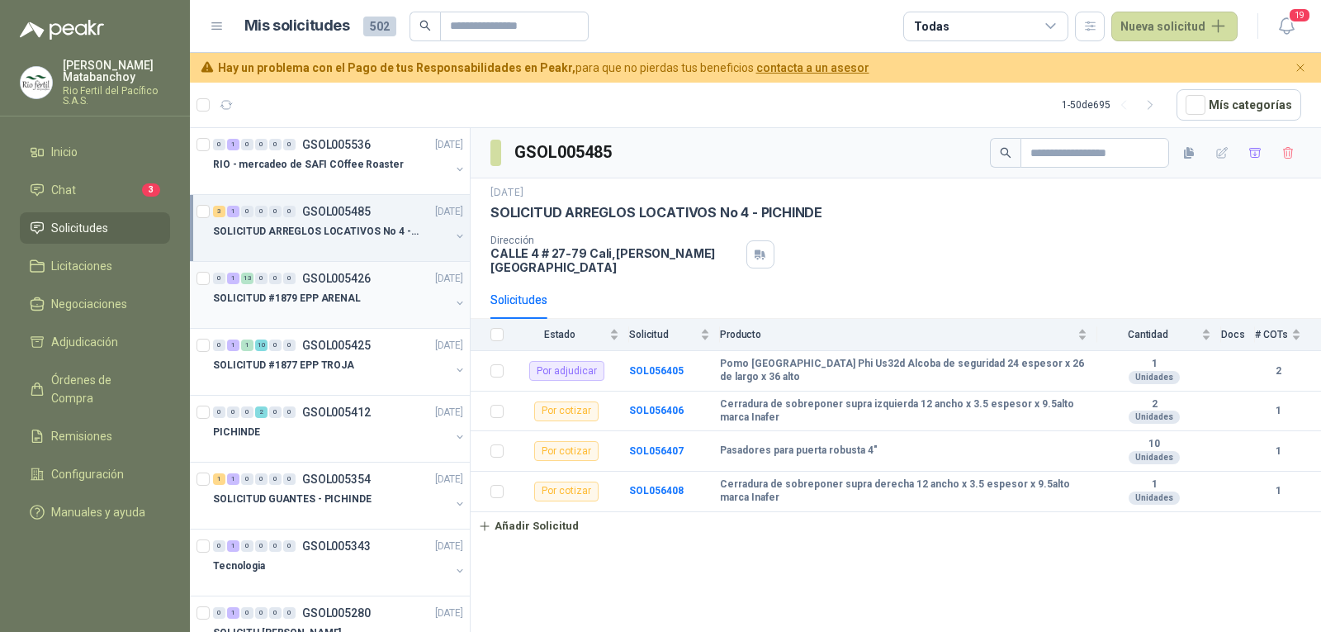
click at [364, 288] on div "SOLICITUD #1879 EPP ARENAL" at bounding box center [331, 298] width 237 height 20
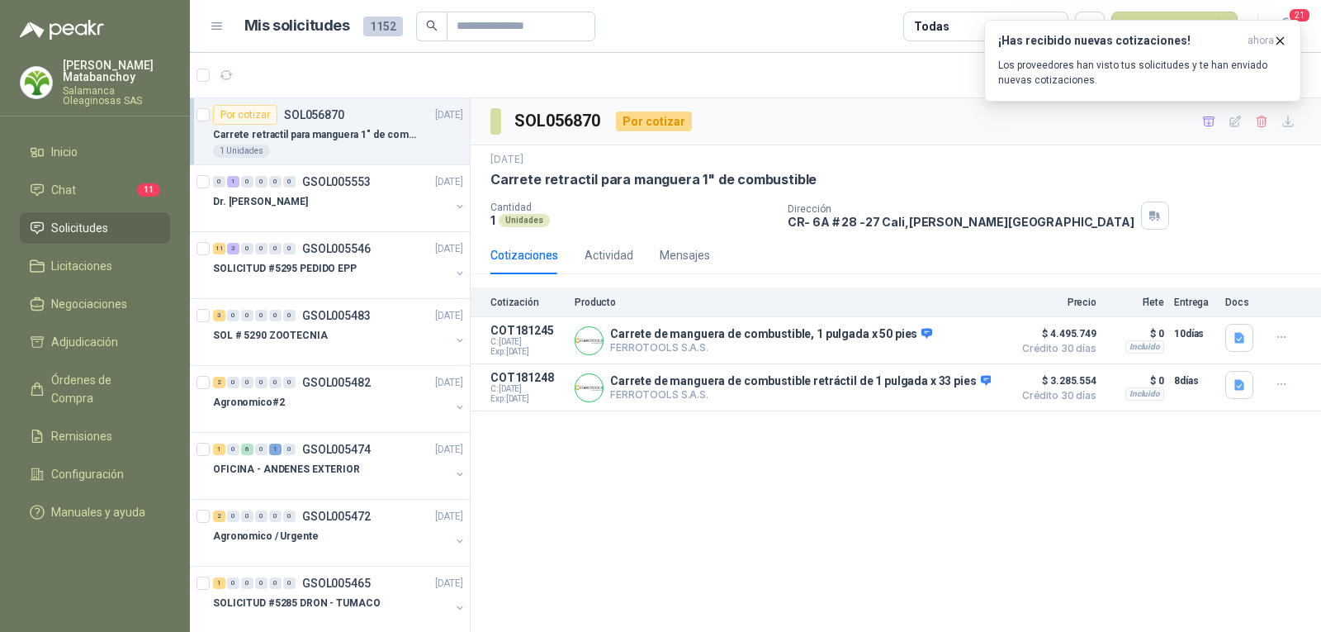
scroll to position [6, 0]
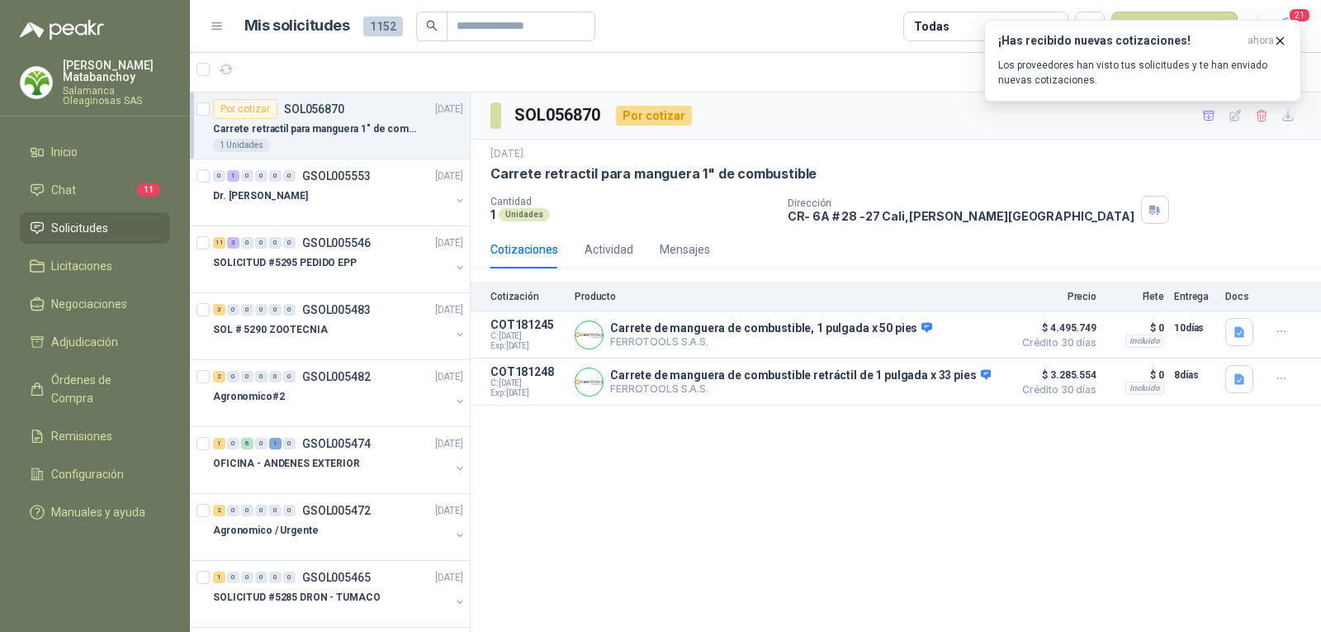
click at [560, 463] on div "SOL056870 Por cotizar 22 sept, 2025 Carrete retractil para manguera 1" de combu…" at bounding box center [896, 361] width 850 height 539
click at [94, 234] on span "Solicitudes" at bounding box center [79, 228] width 57 height 18
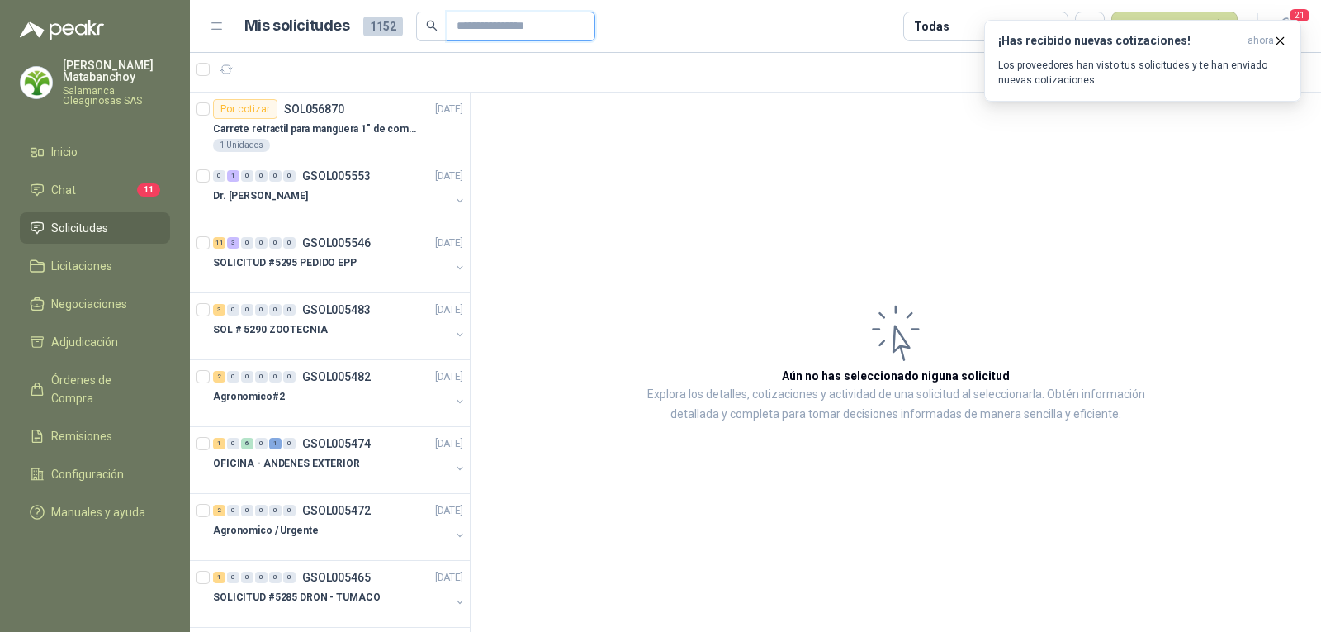
click at [464, 35] on input "text" at bounding box center [515, 26] width 116 height 28
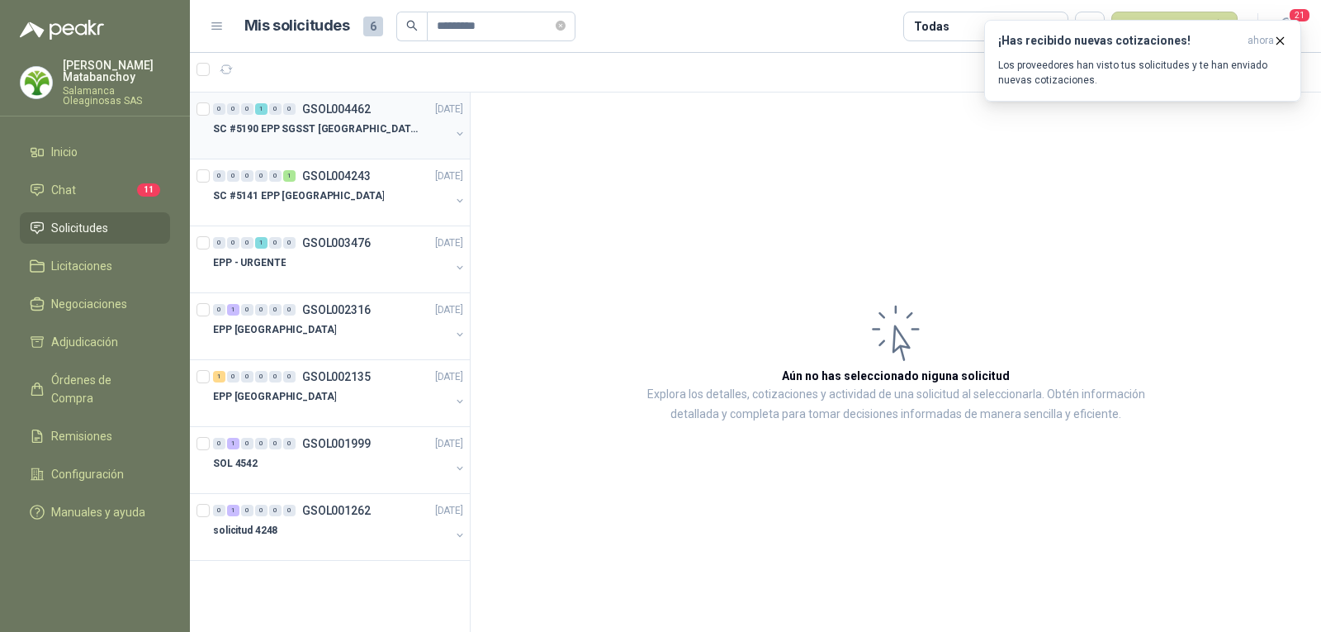
click at [357, 139] on div "SC #5190 EPP SGSST SALAMANCA" at bounding box center [331, 135] width 237 height 33
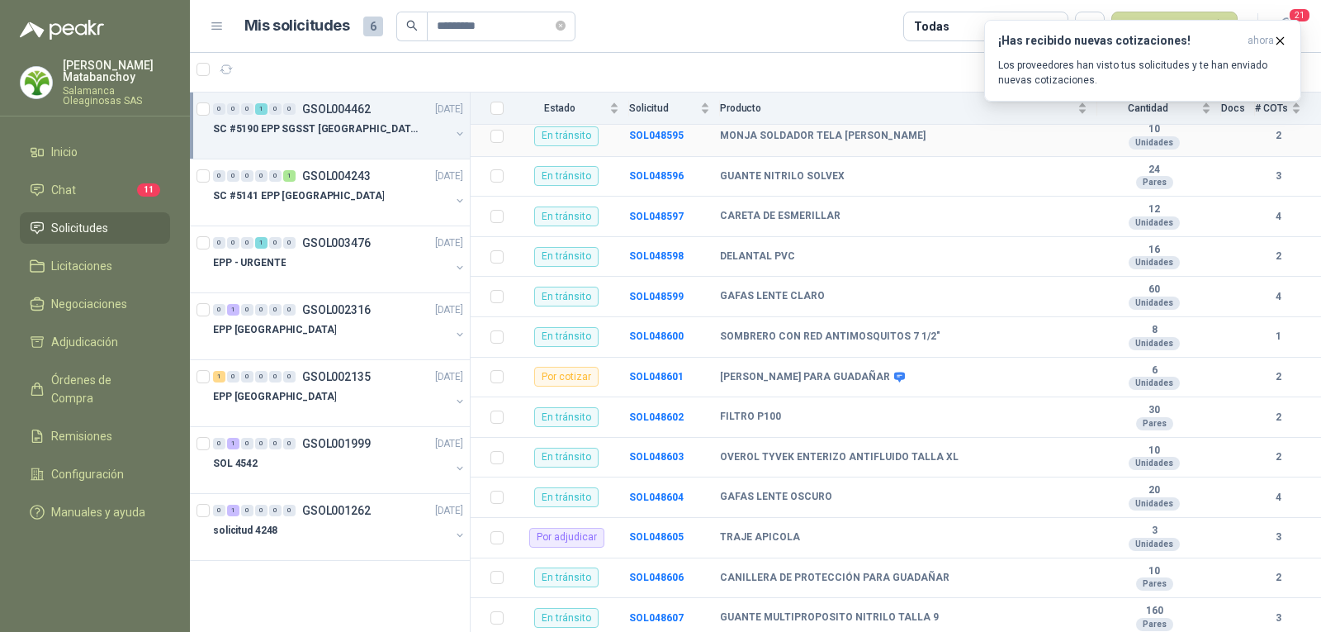
scroll to position [864, 0]
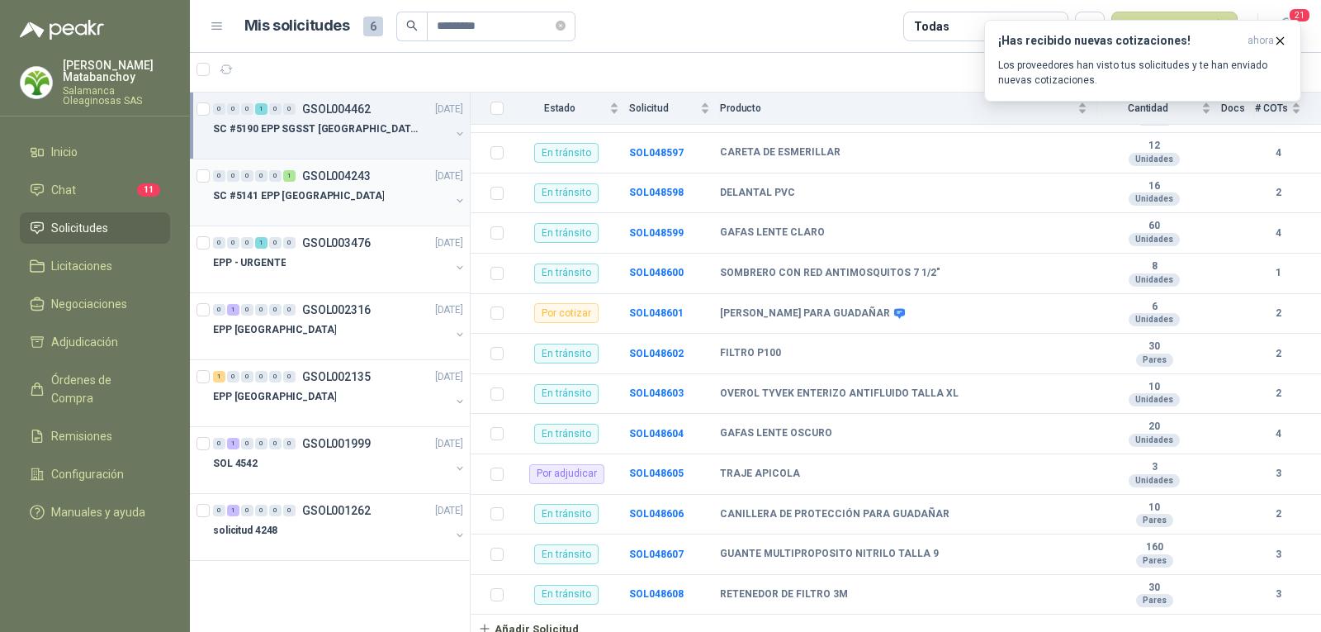
click at [323, 211] on div at bounding box center [331, 212] width 237 height 13
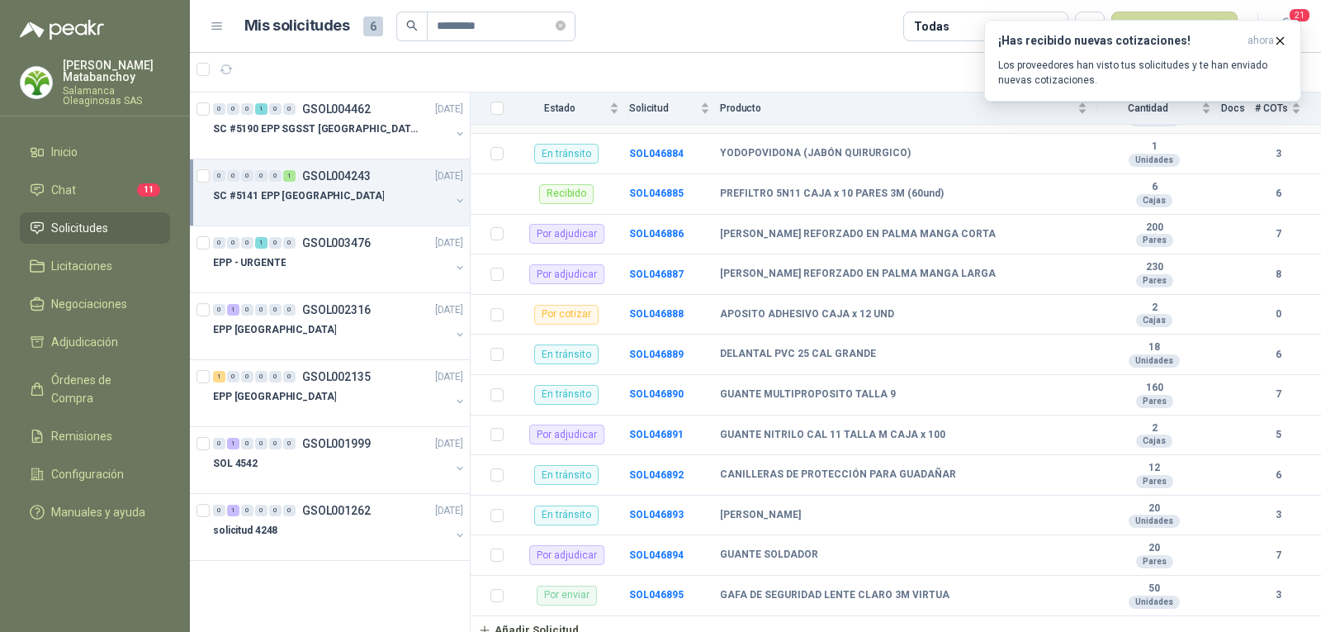
scroll to position [744, 0]
click at [352, 273] on div at bounding box center [331, 278] width 237 height 13
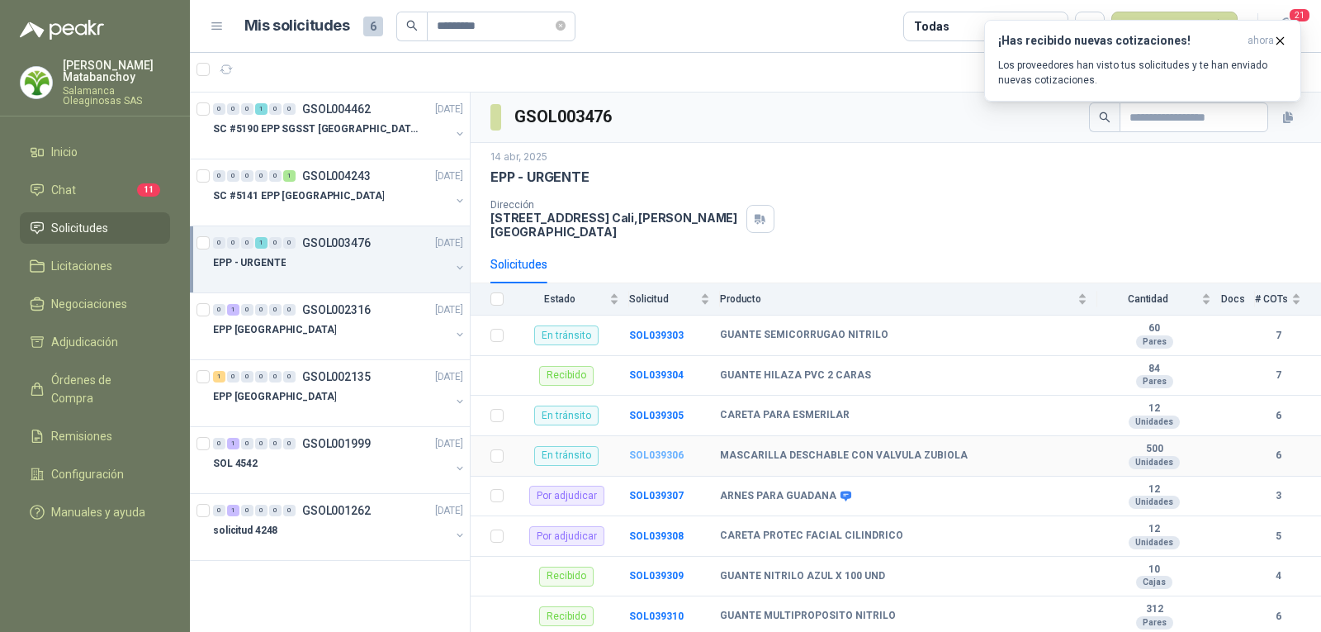
click at [675, 449] on b "SOL039306" at bounding box center [656, 455] width 54 height 12
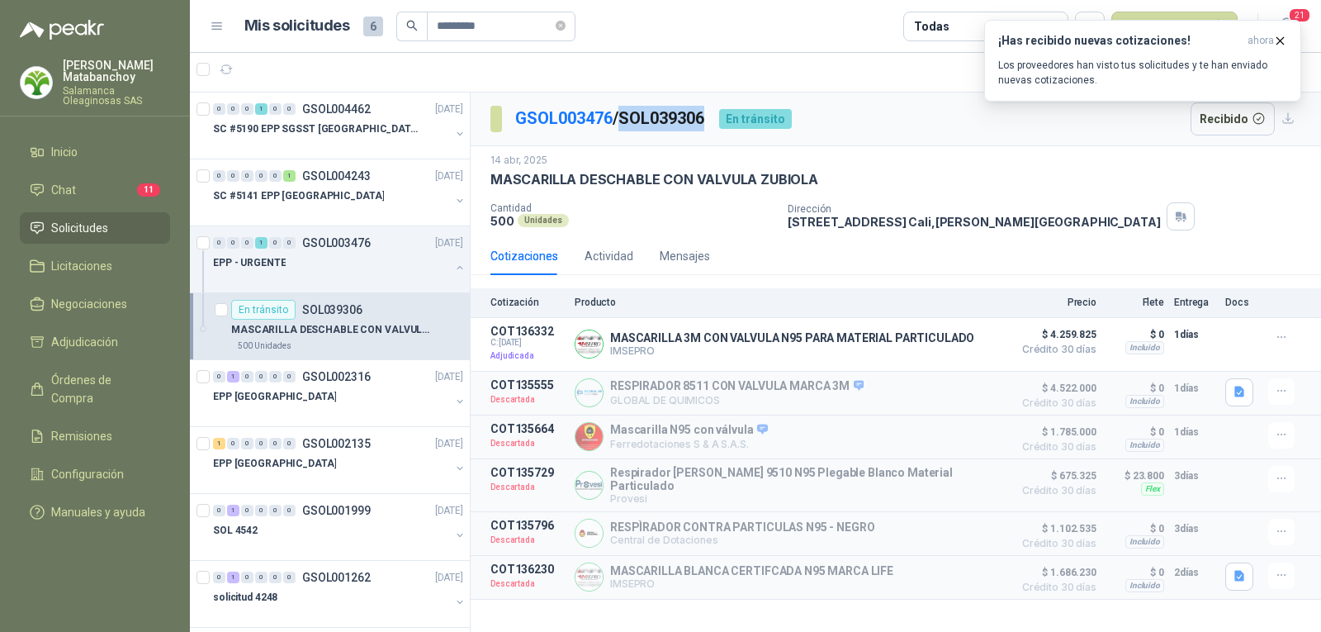
drag, startPoint x: 627, startPoint y: 122, endPoint x: 717, endPoint y: 122, distance: 89.2
click at [706, 122] on p "GSOL003476 / SOL039306" at bounding box center [610, 119] width 191 height 26
drag, startPoint x: 517, startPoint y: 27, endPoint x: 405, endPoint y: 31, distance: 112.3
click at [405, 31] on span "*********" at bounding box center [485, 27] width 179 height 30
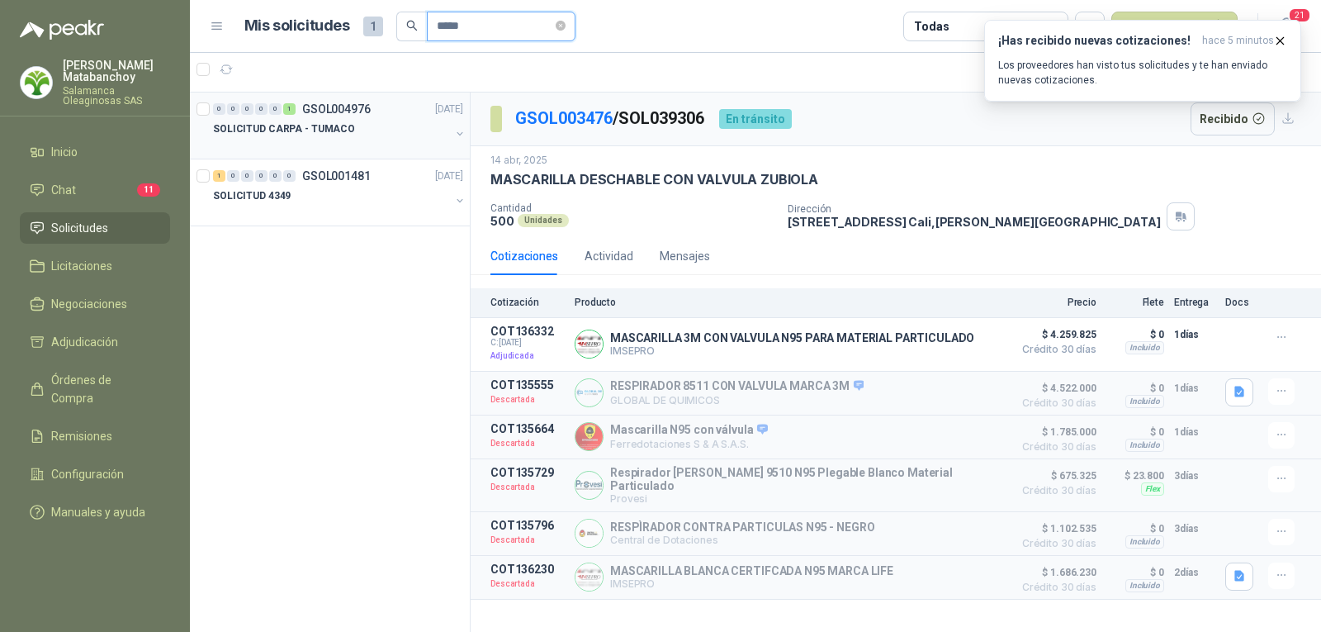
type input "*****"
click at [341, 120] on div "SOLICITUD CARPA - TUMACO" at bounding box center [331, 129] width 237 height 20
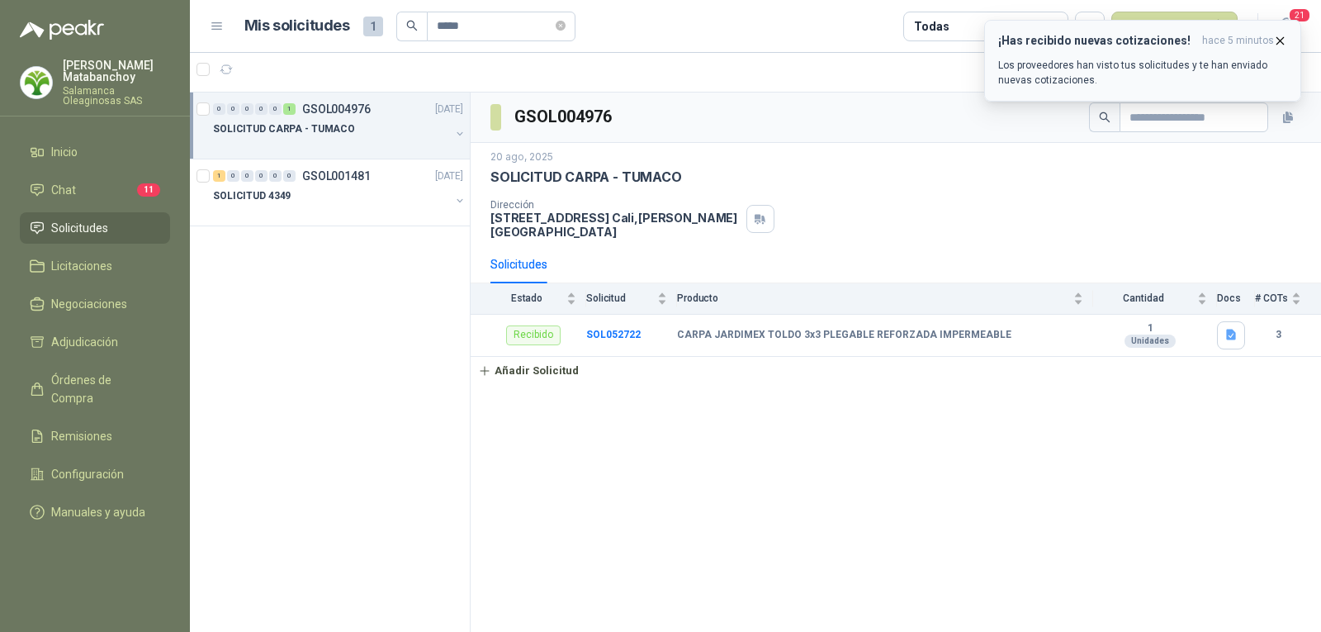
click at [1280, 40] on icon "button" at bounding box center [1280, 40] width 7 height 7
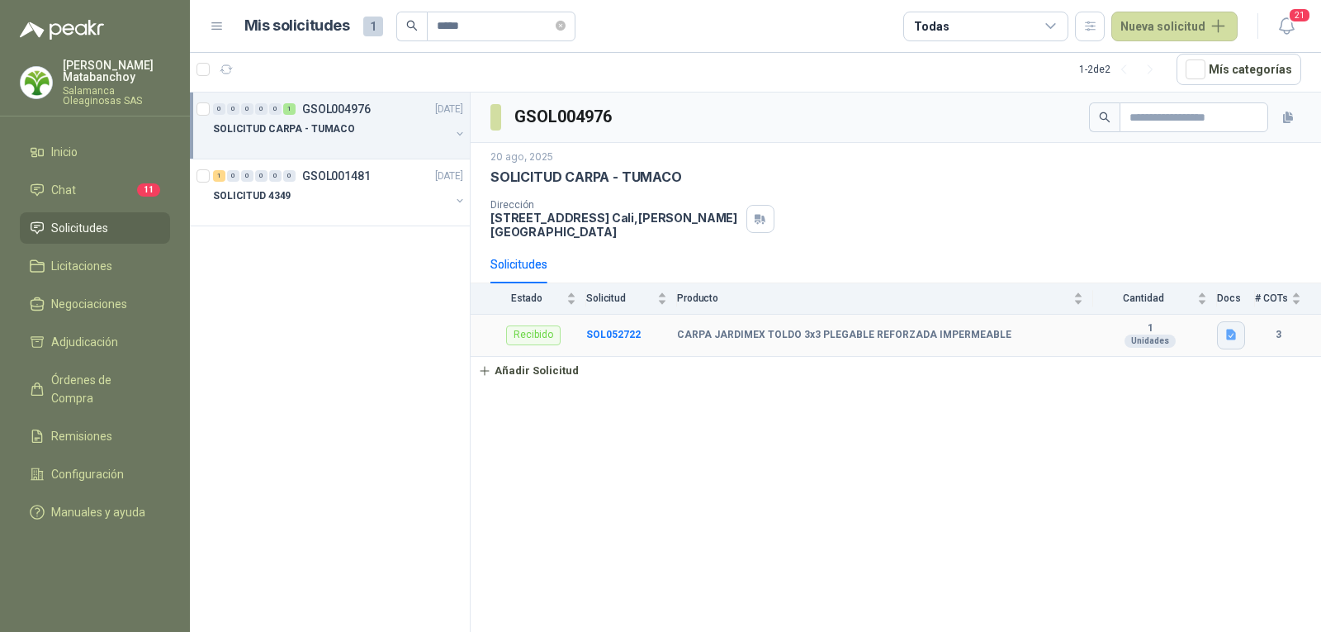
click at [1235, 331] on button "button" at bounding box center [1231, 335] width 28 height 28
click at [1145, 283] on button "Captura de pantalla 2025-08-20 115508.png" at bounding box center [1130, 286] width 208 height 17
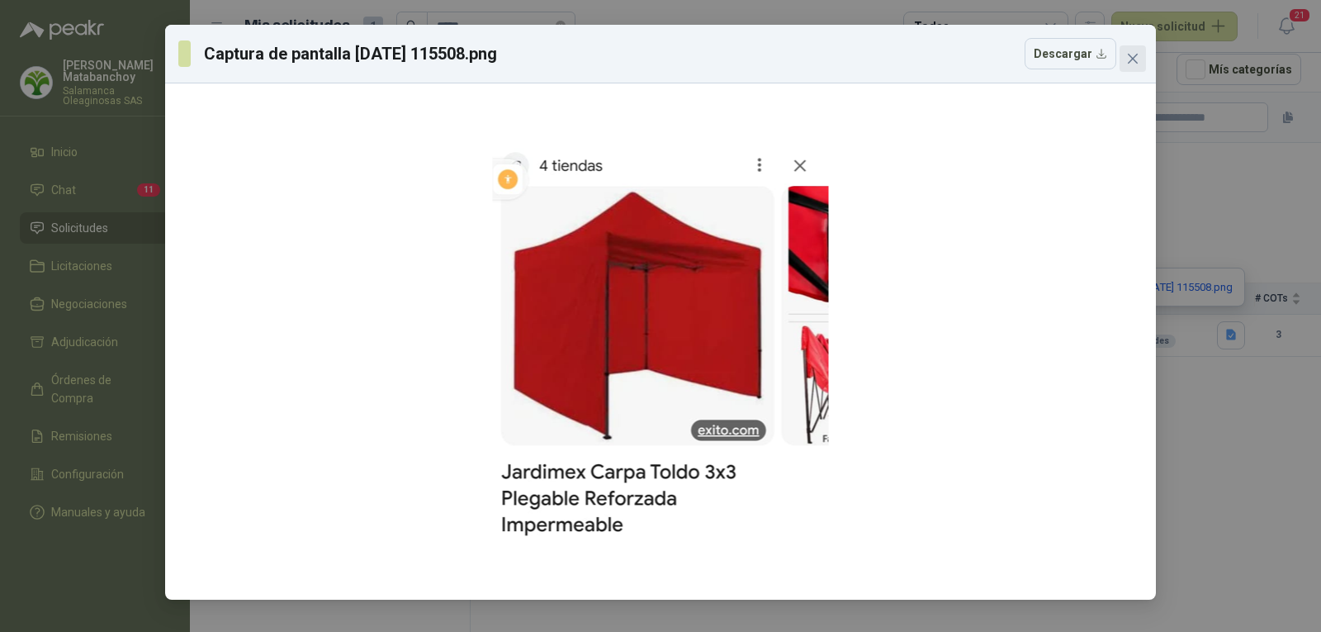
click at [1135, 54] on icon "close" at bounding box center [1132, 58] width 13 height 13
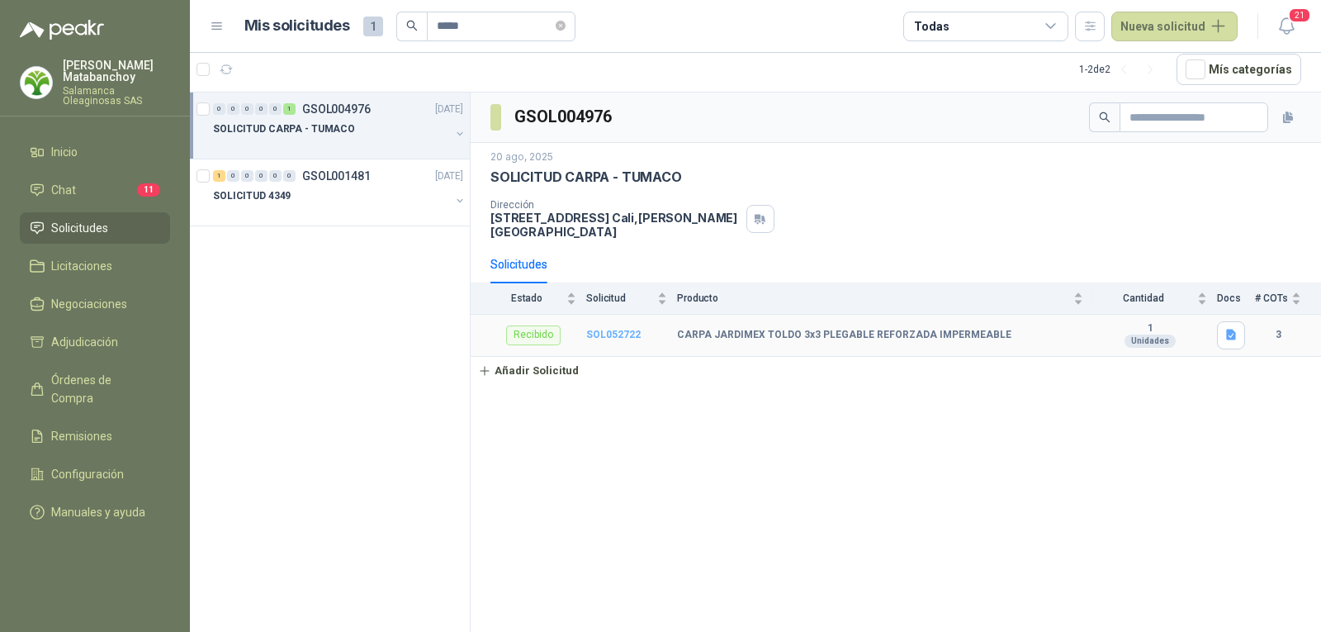
click at [608, 329] on b "SOL052722" at bounding box center [613, 335] width 54 height 12
